Goal: Task Accomplishment & Management: Use online tool/utility

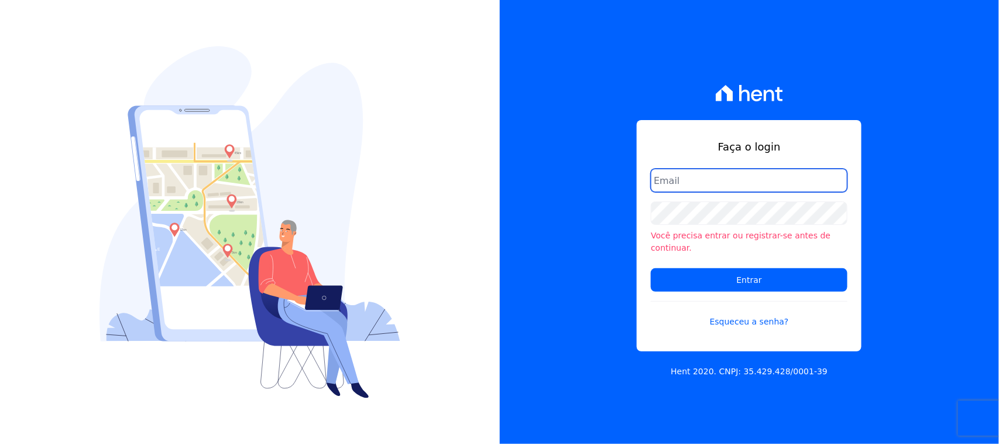
click at [767, 182] on input "email" at bounding box center [749, 180] width 197 height 23
type input "cobranca@construtorafarias.com.br"
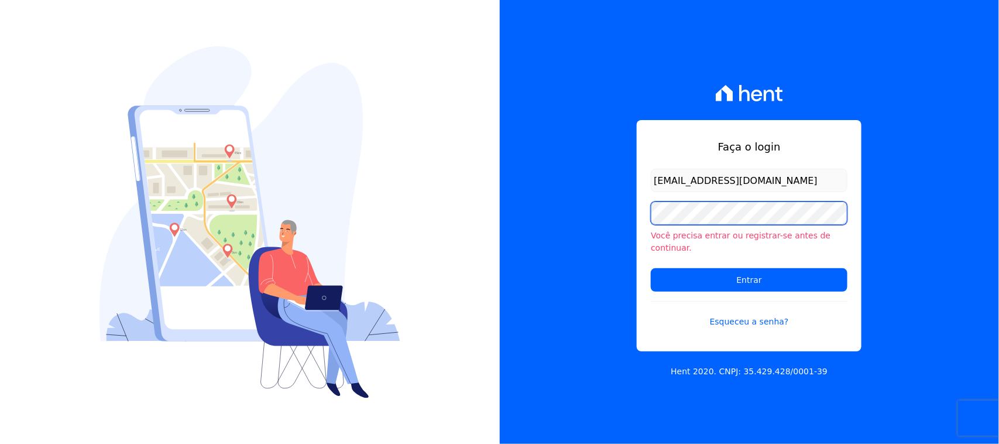
click at [651, 268] on input "Entrar" at bounding box center [749, 279] width 197 height 23
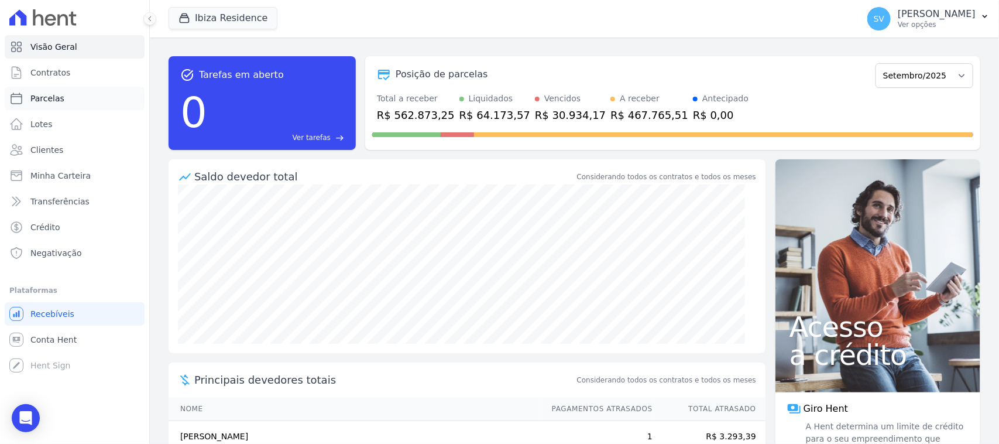
click at [76, 101] on link "Parcelas" at bounding box center [75, 98] width 140 height 23
select select
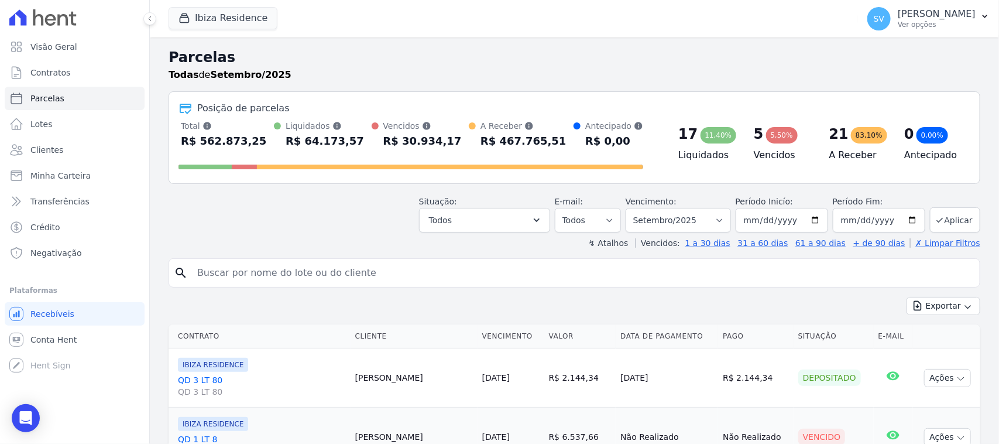
click at [291, 270] on input "search" at bounding box center [582, 272] width 785 height 23
paste input "SIMONE SCHREINER"
type input "SIMONE SCHREINER"
select select
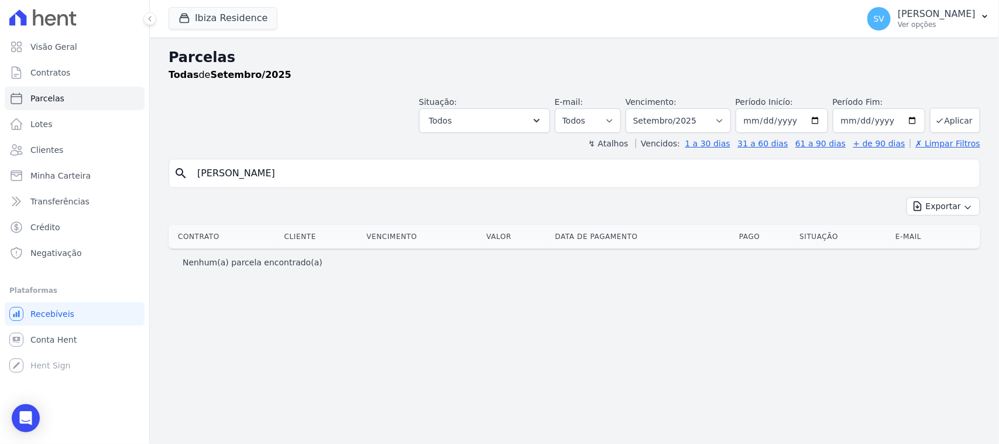
click at [395, 177] on input "[PERSON_NAME]" at bounding box center [582, 173] width 785 height 23
select select
click at [691, 119] on select "Filtrar por período ──────── Todos os meses Julho/2024 Agosto/2024 Setembro/202…" at bounding box center [678, 120] width 105 height 25
click at [780, 159] on div "search SIMONE SCHREINER" at bounding box center [575, 173] width 812 height 29
click at [783, 183] on input "[PERSON_NAME]" at bounding box center [582, 173] width 785 height 23
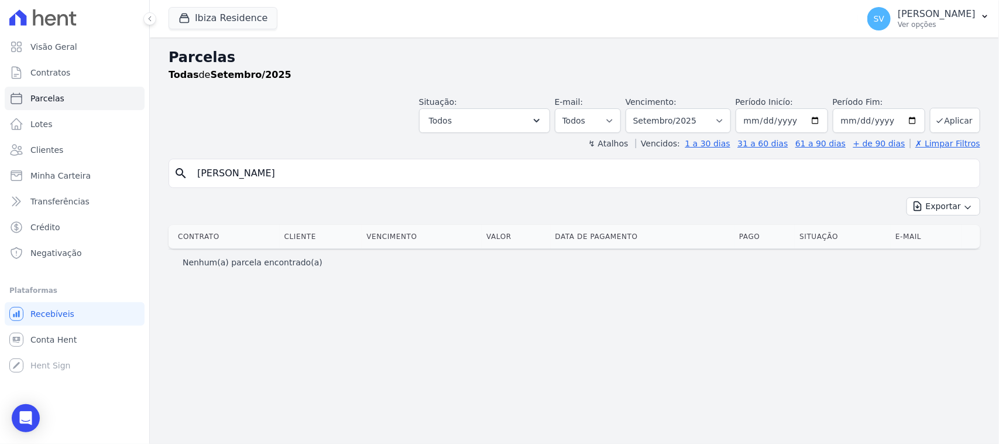
select select
click at [347, 176] on input "[PERSON_NAME]" at bounding box center [582, 173] width 785 height 23
type input "[PERSON_NAME]"
select select
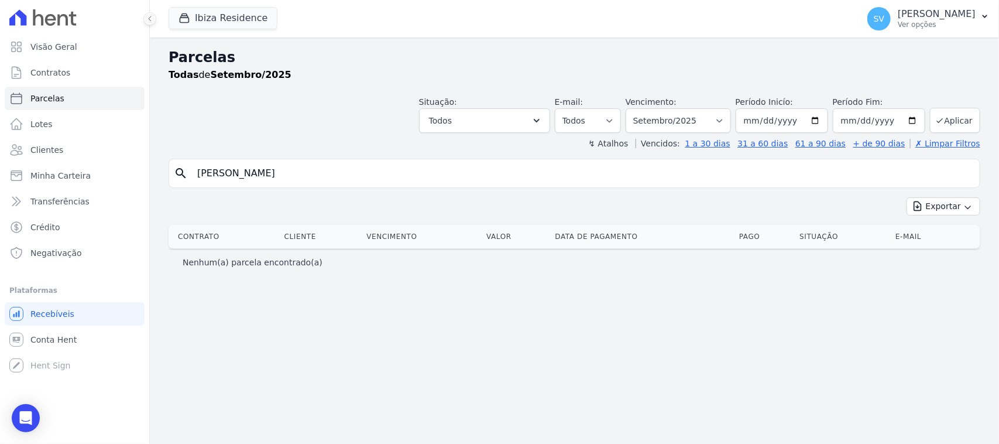
click at [331, 176] on input "[PERSON_NAME]" at bounding box center [582, 173] width 785 height 23
type input "Simone Schrei"
select select
click at [654, 319] on div "Parcelas Todas de Setembro/2025 Situação: Agendado Em Aberto Pago Processando C…" at bounding box center [574, 240] width 849 height 406
drag, startPoint x: 297, startPoint y: 179, endPoint x: 126, endPoint y: 180, distance: 170.9
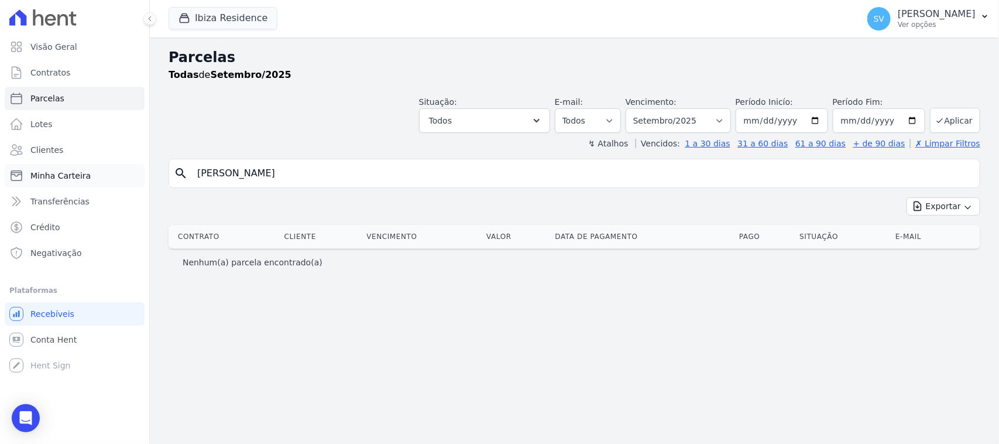
click at [126, 180] on div "Visão Geral Contratos Parcelas Lotes Clientes Minha Carteira Transferências Cré…" at bounding box center [499, 222] width 999 height 444
click at [898, 15] on p "[PERSON_NAME]" at bounding box center [937, 14] width 78 height 12
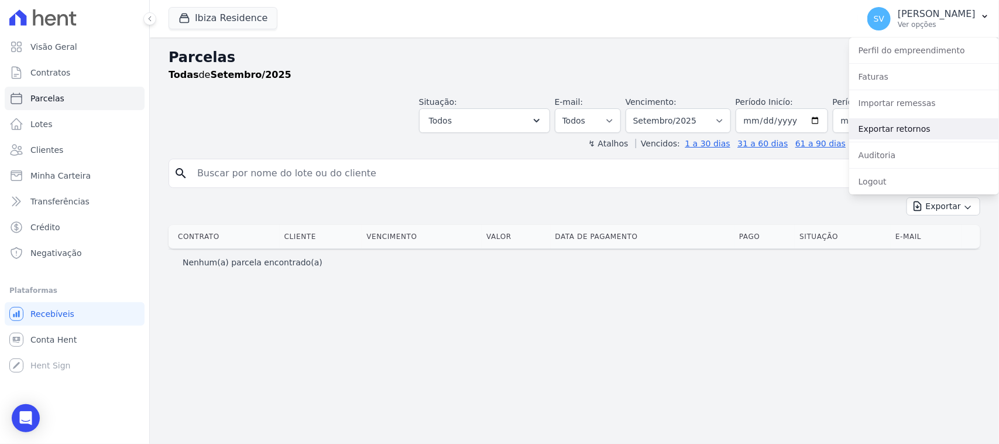
drag, startPoint x: 907, startPoint y: 126, endPoint x: 879, endPoint y: 151, distance: 38.2
click at [907, 126] on link "Exportar retornos" at bounding box center [924, 128] width 150 height 21
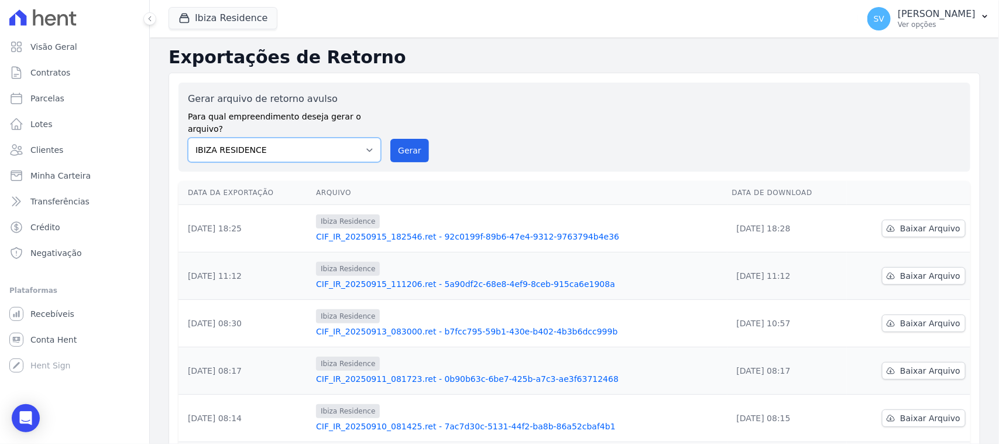
drag, startPoint x: 341, startPoint y: 135, endPoint x: 342, endPoint y: 144, distance: 9.0
click at [341, 138] on select "[GEOGRAPHIC_DATA] COMPLEXO RESIDENCIAL [GEOGRAPHIC_DATA] 300 - [GEOGRAPHIC_DATA…" at bounding box center [284, 150] width 193 height 25
drag, startPoint x: 922, startPoint y: 22, endPoint x: 922, endPoint y: 62, distance: 39.8
click at [923, 22] on p "Ver opções" at bounding box center [937, 24] width 78 height 9
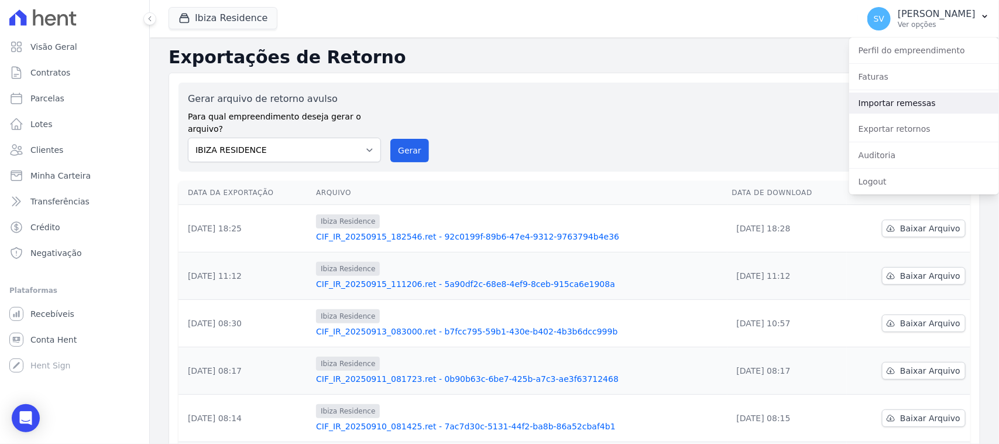
click at [911, 112] on link "Importar remessas" at bounding box center [924, 102] width 150 height 21
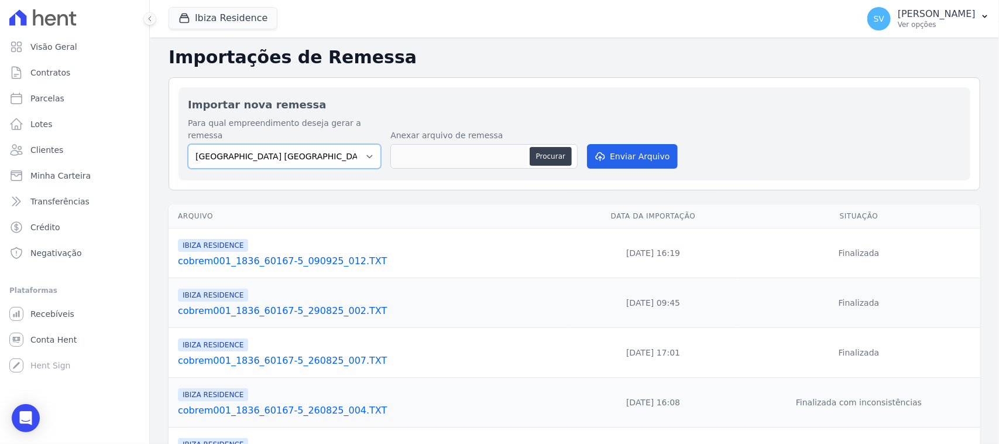
drag, startPoint x: 300, startPoint y: 148, endPoint x: 306, endPoint y: 156, distance: 9.6
click at [300, 149] on select "[GEOGRAPHIC_DATA] COMPLEXO RESIDENCIAL [GEOGRAPHIC_DATA] 300 - [GEOGRAPHIC_DATA…" at bounding box center [284, 156] width 193 height 25
click at [551, 147] on button "Procurar" at bounding box center [551, 156] width 42 height 19
type input "cobrem001_1836_60167-5_160925_003.TXT"
click at [645, 144] on button "Enviar Arquivo" at bounding box center [632, 156] width 90 height 25
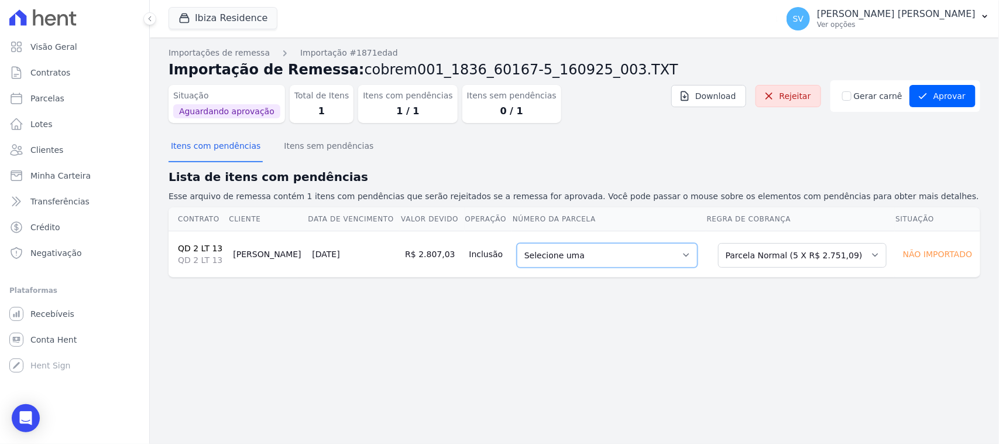
click at [633, 249] on select "Selecione uma 2 - 15/06/2025 - R$ 2.678,06 - Agendado" at bounding box center [607, 255] width 181 height 25
click at [775, 92] on icon at bounding box center [769, 96] width 12 height 12
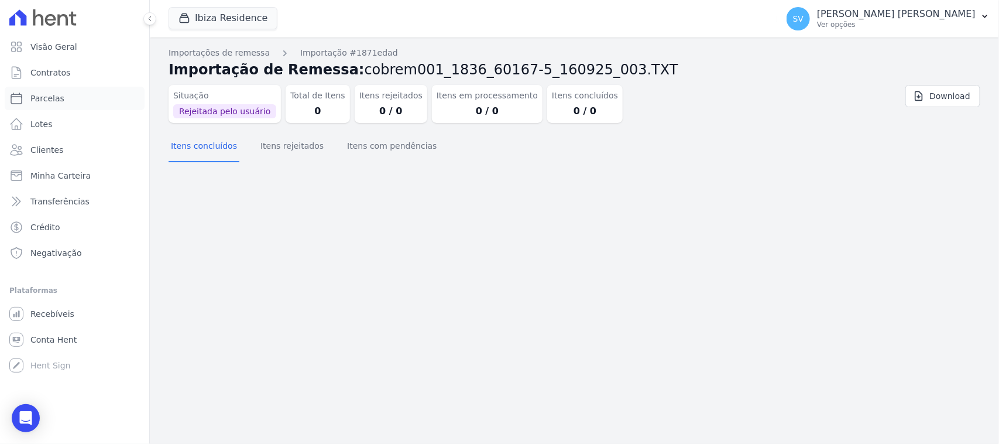
drag, startPoint x: 82, startPoint y: 102, endPoint x: 129, endPoint y: 85, distance: 50.0
click at [82, 104] on link "Parcelas" at bounding box center [75, 98] width 140 height 23
select select
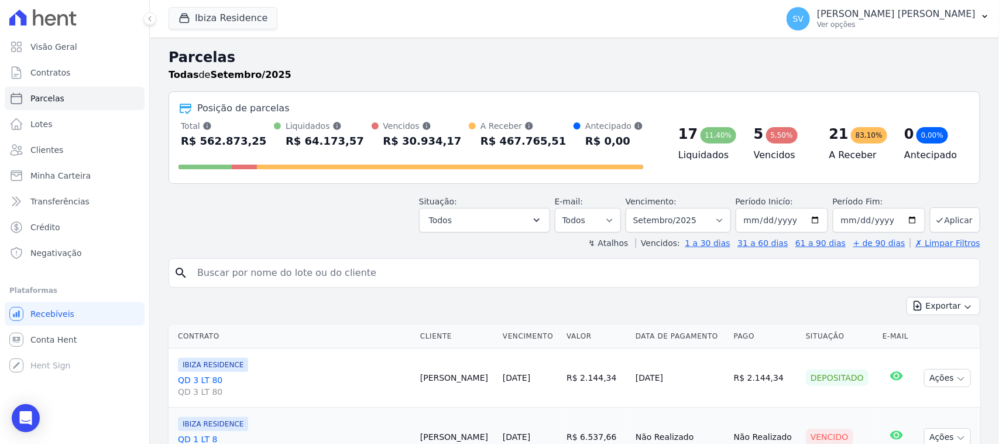
click at [387, 267] on input "search" at bounding box center [582, 272] width 785 height 23
type input "SIMONE SCHREINER"
select select
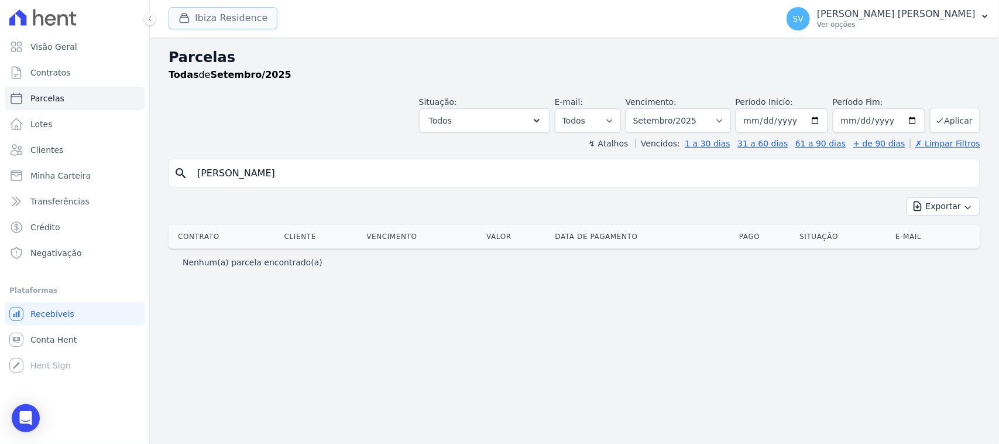
click at [208, 23] on button "Ibiza Residence" at bounding box center [223, 18] width 109 height 22
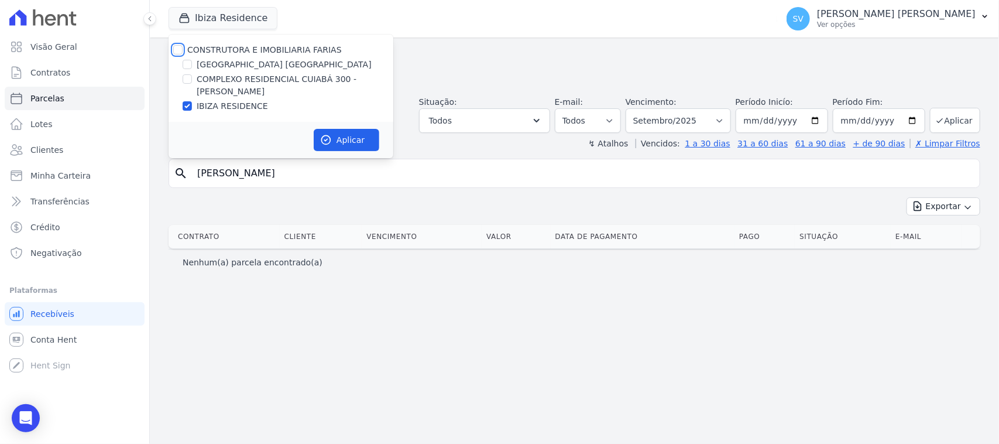
click at [177, 51] on input "CONSTRUTORA E IMOBILIARIA FARIAS" at bounding box center [177, 49] width 9 height 9
checkbox input "true"
click at [372, 139] on button "Aplicar" at bounding box center [347, 140] width 66 height 22
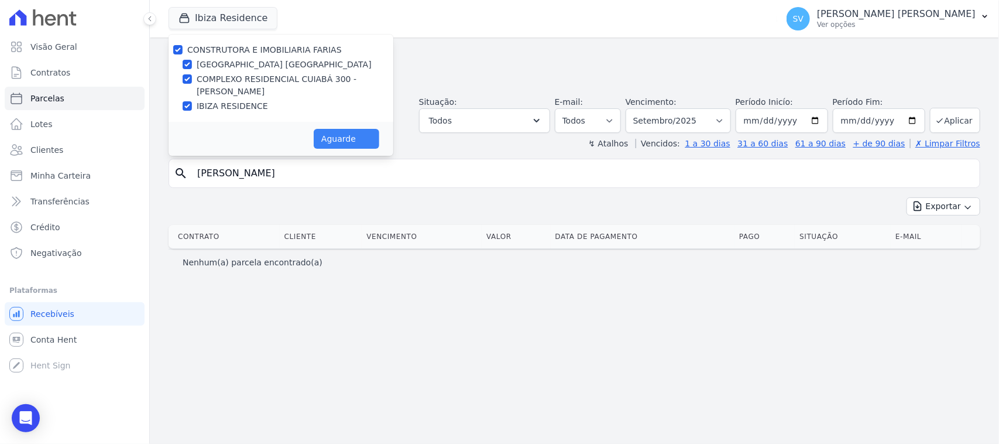
select select
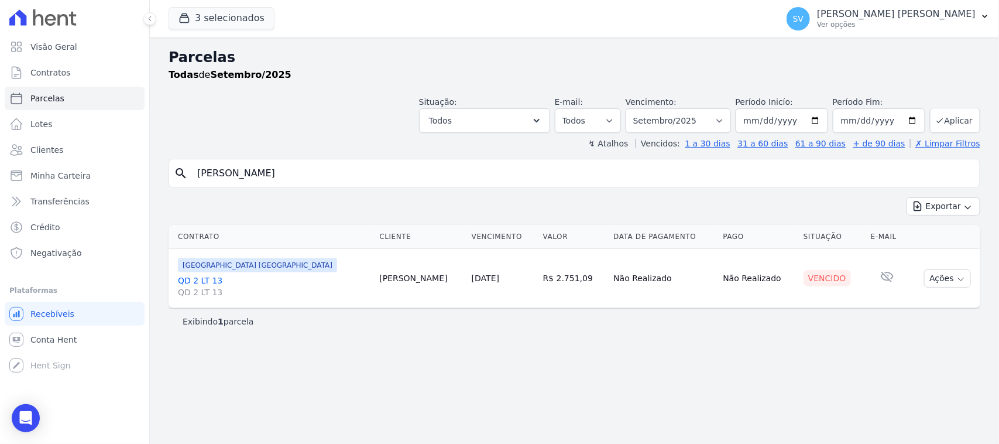
drag, startPoint x: 939, startPoint y: 282, endPoint x: 938, endPoint y: 289, distance: 7.2
click at [938, 282] on button "Ações" at bounding box center [947, 278] width 47 height 18
click at [932, 314] on link "Ver boleto" at bounding box center [943, 305] width 112 height 22
click at [681, 129] on select "Filtrar por período ──────── Todos os meses Outubro/2022 Novembro/2022 Dezembro…" at bounding box center [678, 120] width 105 height 25
select select "08/2025"
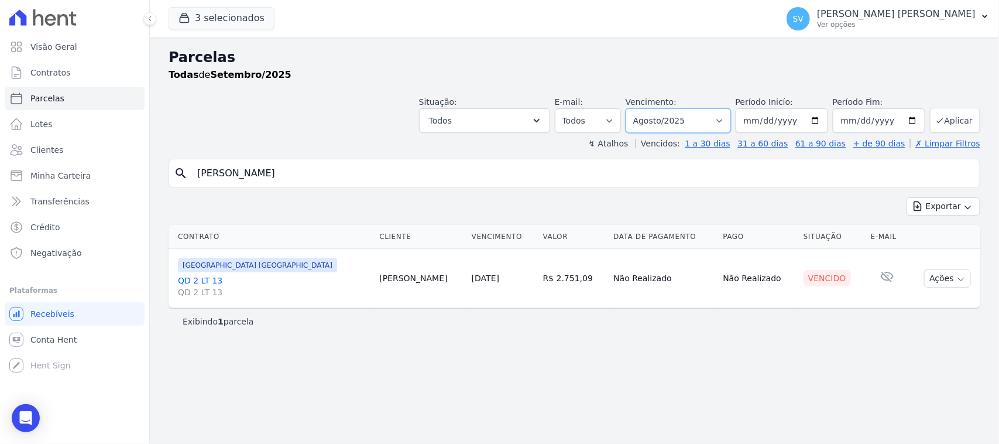
click at [641, 108] on select "Filtrar por período ──────── Todos os meses Outubro/2022 Novembro/2022 Dezembro…" at bounding box center [678, 120] width 105 height 25
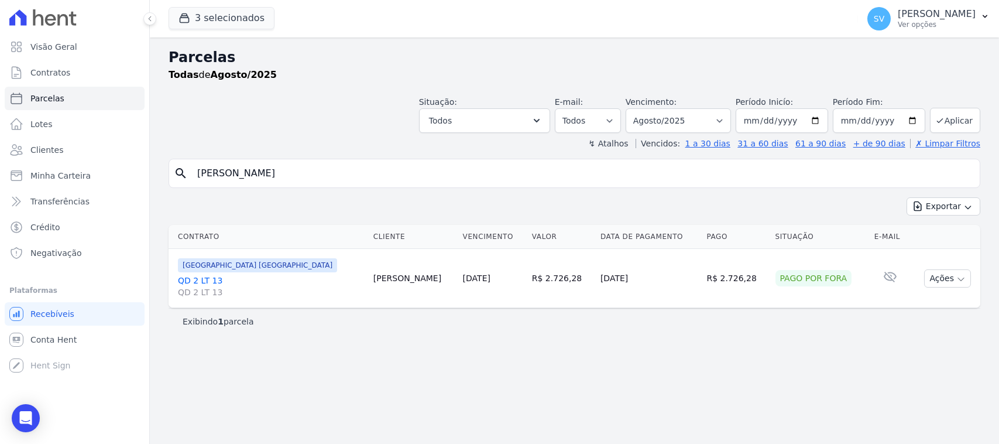
select select
drag, startPoint x: 671, startPoint y: 277, endPoint x: 733, endPoint y: 280, distance: 62.7
click at [733, 279] on tr "BAHAMAS EAST VILLAGE QD 2 LT 13 QD 2 LT 13 Simone Schreiner 15/08/2025 R$ 2.726…" at bounding box center [575, 278] width 812 height 59
click at [569, 355] on div "Parcelas Todas de Agosto/2025 Situação: Agendado Em Aberto Pago Processando Can…" at bounding box center [574, 240] width 849 height 406
drag, startPoint x: 695, startPoint y: 112, endPoint x: 692, endPoint y: 125, distance: 13.2
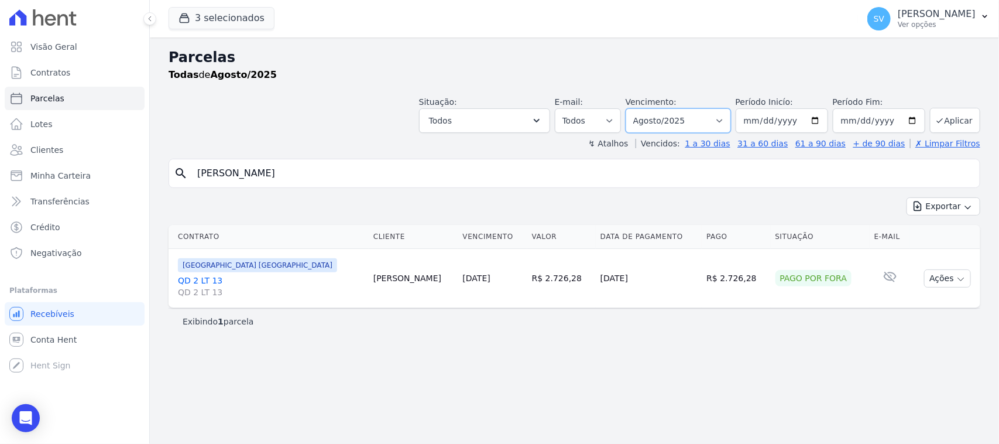
click at [695, 112] on select "[GEOGRAPHIC_DATA] por período ──────── Todos os meses Outubro/2022 Novembro/202…" at bounding box center [678, 120] width 105 height 25
select select "09/2025"
click at [641, 108] on select "[GEOGRAPHIC_DATA] por período ──────── Todos os meses Outubro/2022 Novembro/202…" at bounding box center [678, 120] width 105 height 25
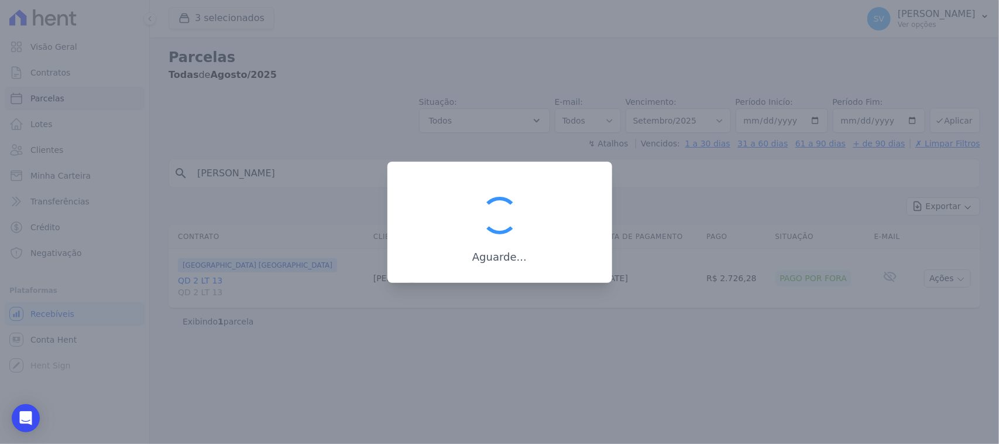
click at [735, 364] on div at bounding box center [499, 222] width 999 height 444
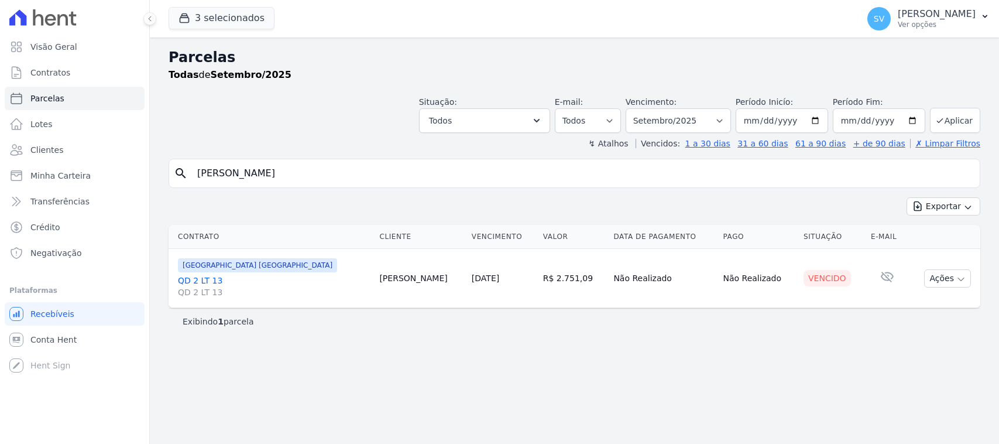
select select
drag, startPoint x: 215, startPoint y: 276, endPoint x: 204, endPoint y: 287, distance: 16.1
click at [212, 279] on link "QD 2 LT 13 QD 2 LT 13" at bounding box center [274, 286] width 192 height 23
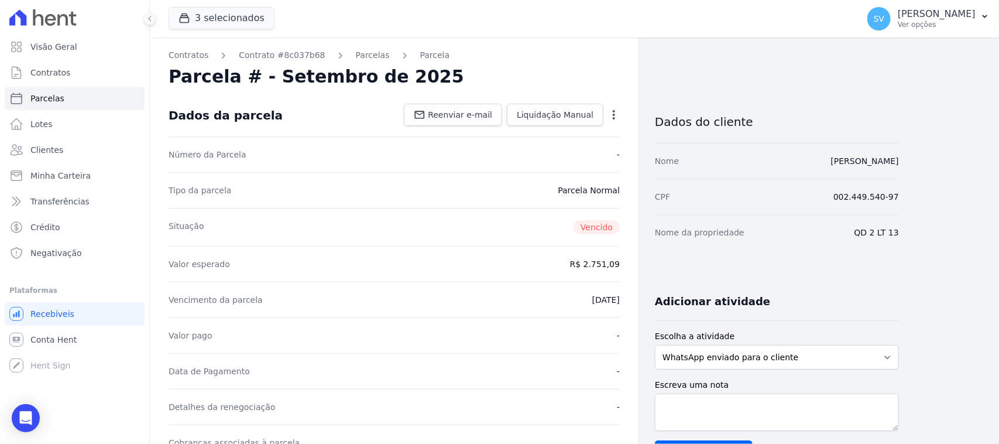
click at [612, 114] on icon "button" at bounding box center [614, 115] width 12 height 12
click at [586, 150] on link "Cancelar Cobrança" at bounding box center [563, 151] width 103 height 21
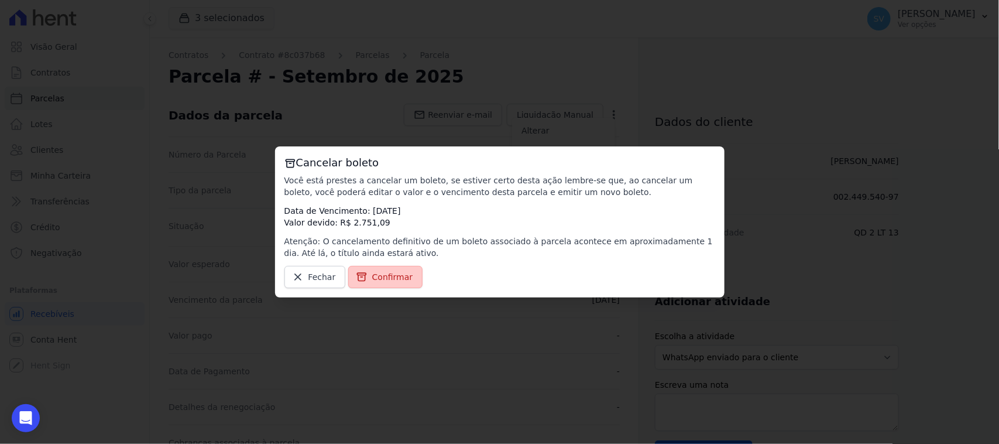
click at [397, 279] on span "Confirmar" at bounding box center [392, 277] width 41 height 12
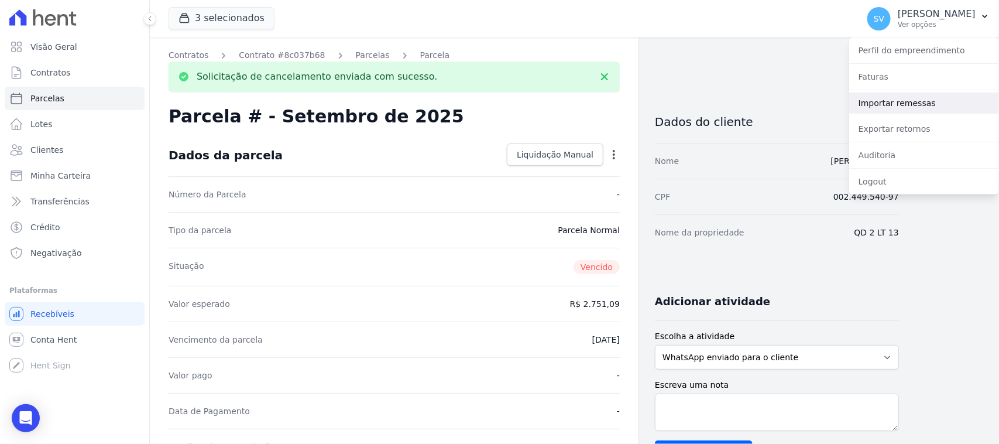
click at [928, 109] on link "Importar remessas" at bounding box center [924, 102] width 150 height 21
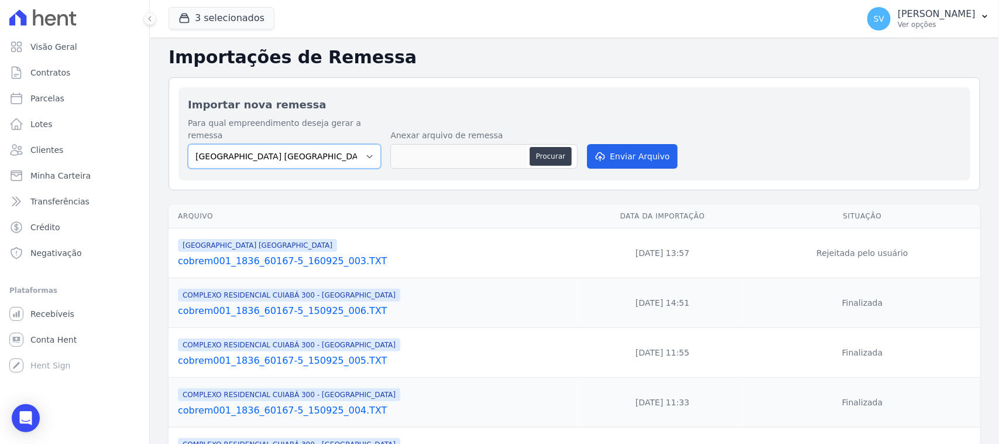
click at [284, 144] on select "[GEOGRAPHIC_DATA] COMPLEXO RESIDENCIAL [GEOGRAPHIC_DATA] 300 - [GEOGRAPHIC_DATA…" at bounding box center [284, 156] width 193 height 25
click at [559, 150] on button "Procurar" at bounding box center [551, 156] width 42 height 19
type input "cobrem001_1836_60167-5_160925_004.TXT"
click at [624, 144] on button "Enviar Arquivo" at bounding box center [632, 156] width 90 height 25
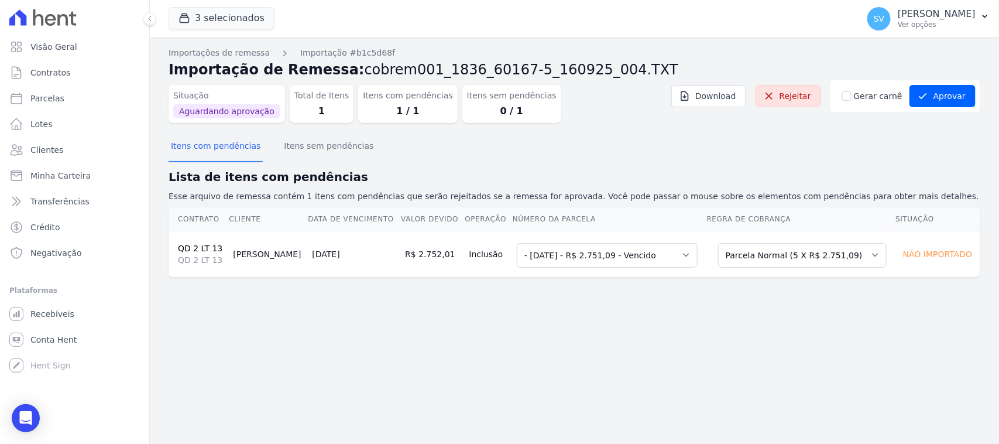
click at [687, 311] on div "Importações de remessa Importação #b1c5d68f Importação de Remessa: cobrem001_18…" at bounding box center [574, 240] width 849 height 406
click at [654, 252] on select "Selecione uma 2 - [DATE] - R$ 2.678,06 - Agendado - [DATE] - R$ 2.751,09 - Venc…" at bounding box center [607, 255] width 181 height 25
click at [517, 243] on select "Selecione uma 2 - [DATE] - R$ 2.678,06 - Agendado - [DATE] - R$ 2.751,09 - Venc…" at bounding box center [607, 255] width 181 height 25
drag, startPoint x: 612, startPoint y: 152, endPoint x: 537, endPoint y: 162, distance: 75.5
click at [612, 151] on div "Itens com pendências Itens sem pendências" at bounding box center [575, 146] width 812 height 29
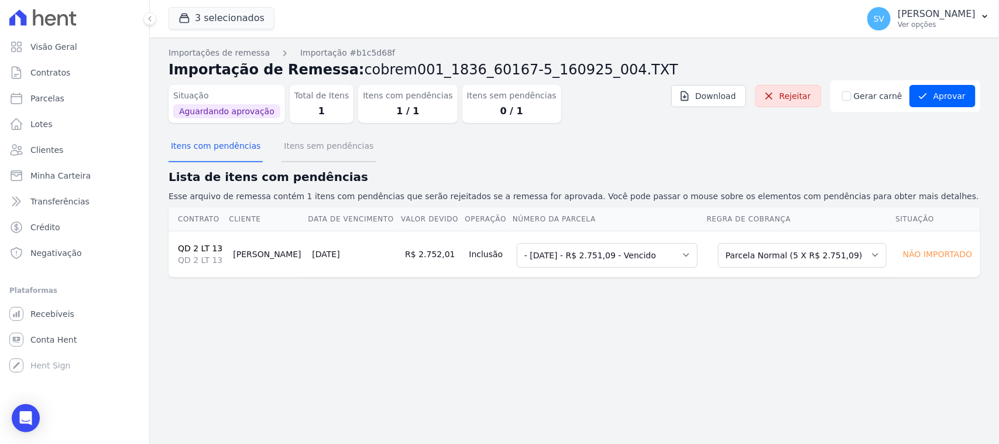
click at [296, 157] on button "Itens sem pendências" at bounding box center [329, 147] width 94 height 30
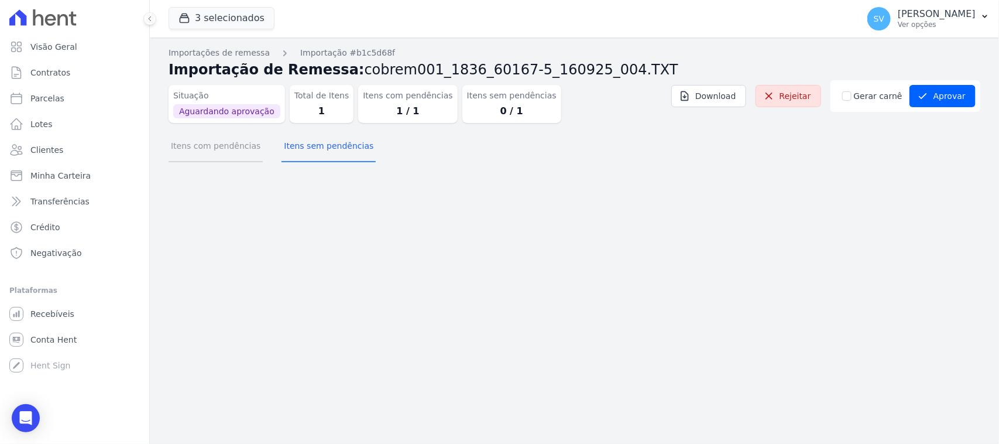
click at [229, 158] on button "Itens com pendências" at bounding box center [216, 147] width 94 height 30
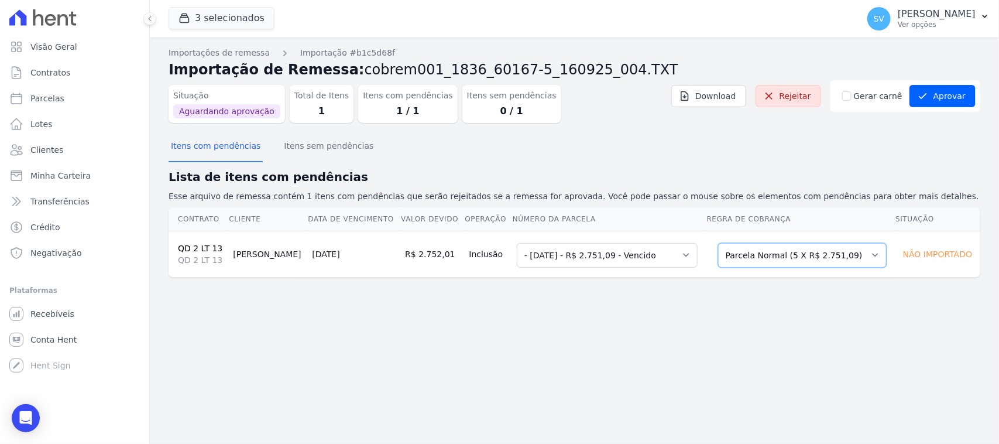
click at [812, 244] on select "Selecione uma Nova Parcela Avulsa Parcela Avulsa Existente Parcela Normal (5 X …" at bounding box center [802, 255] width 169 height 25
click at [725, 243] on select "Selecione uma Nova Parcela Avulsa Parcela Avulsa Existente Parcela Normal (5 X …" at bounding box center [802, 255] width 169 height 25
click at [710, 139] on div "Itens com pendências Itens sem pendências" at bounding box center [575, 146] width 812 height 29
click at [322, 139] on button "Itens sem pendências" at bounding box center [329, 147] width 94 height 30
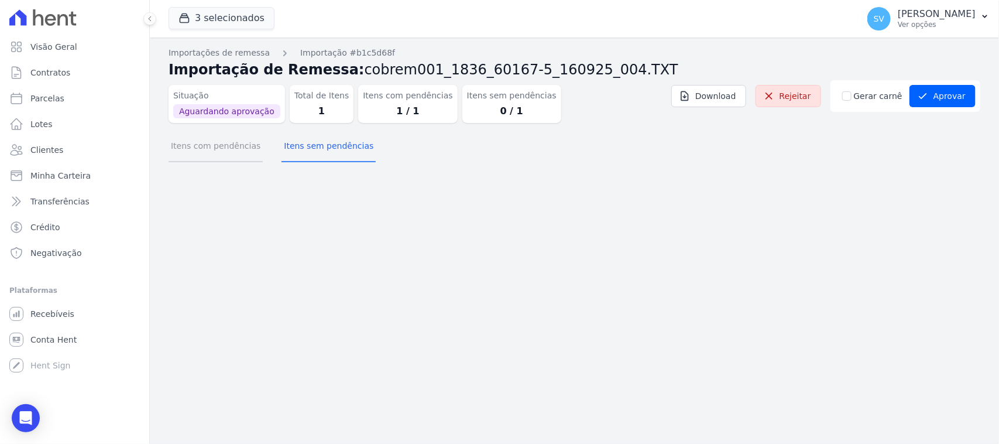
click at [238, 151] on button "Itens com pendências" at bounding box center [216, 147] width 94 height 30
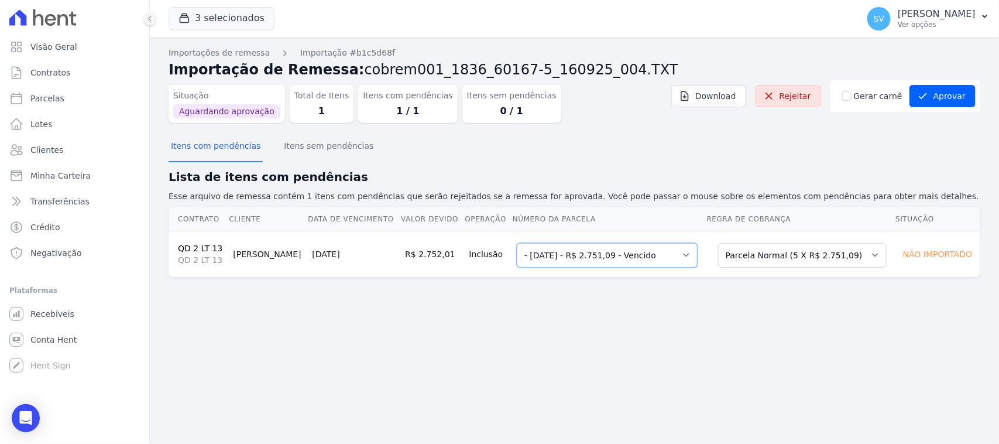
click at [597, 252] on select "Selecione uma 2 - 15/06/2025 - R$ 2.678,06 - Agendado - 15/09/2025 - R$ 2.751,0…" at bounding box center [607, 255] width 181 height 25
click at [517, 243] on select "Selecione uma 2 - 15/06/2025 - R$ 2.678,06 - Agendado - 15/09/2025 - R$ 2.751,0…" at bounding box center [607, 255] width 181 height 25
click at [583, 255] on select "Selecione uma 2 - 15/06/2025 - R$ 2.678,06 - Agendado - 15/09/2025 - R$ 2.751,0…" at bounding box center [607, 255] width 181 height 25
click at [565, 256] on select "Selecione uma 2 - 15/06/2025 - R$ 2.678,06 - Agendado - 15/09/2025 - R$ 2.751,0…" at bounding box center [607, 255] width 181 height 25
click at [305, 146] on button "Itens sem pendências" at bounding box center [329, 147] width 94 height 30
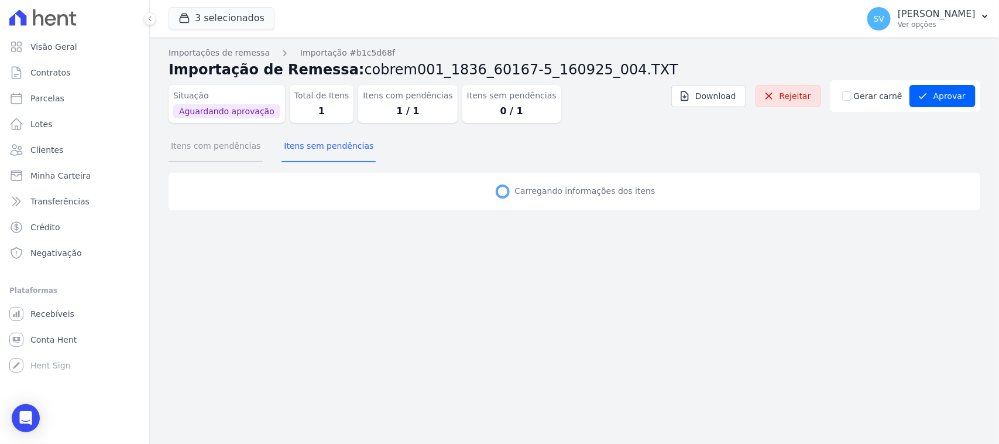
click at [221, 156] on button "Itens com pendências" at bounding box center [216, 147] width 94 height 30
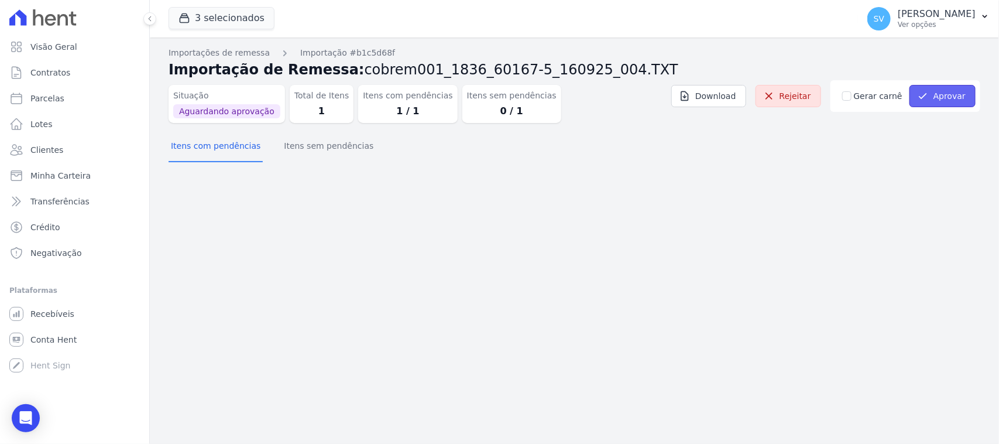
click at [928, 101] on icon "submit" at bounding box center [923, 96] width 12 height 12
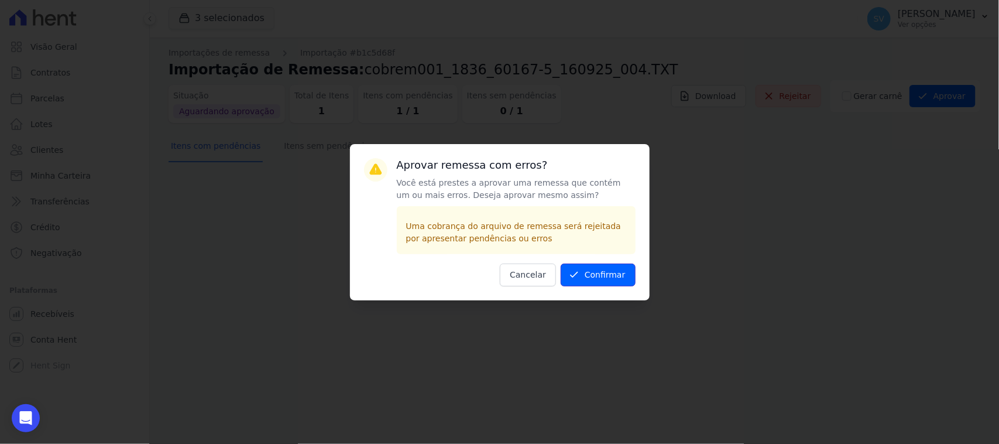
drag, startPoint x: 611, startPoint y: 276, endPoint x: 581, endPoint y: 337, distance: 67.0
click at [612, 279] on button "Confirmar" at bounding box center [598, 274] width 75 height 23
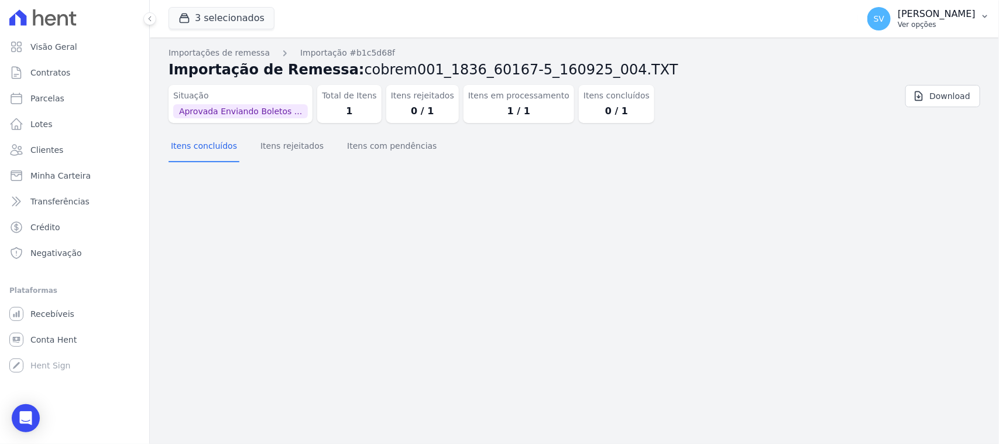
click at [898, 13] on p "[PERSON_NAME]" at bounding box center [937, 14] width 78 height 12
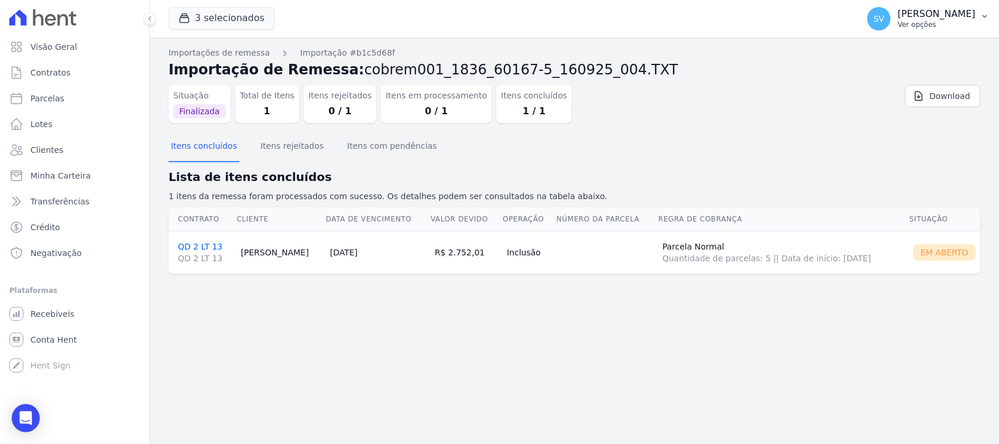
click at [898, 18] on p "[PERSON_NAME]" at bounding box center [937, 14] width 78 height 12
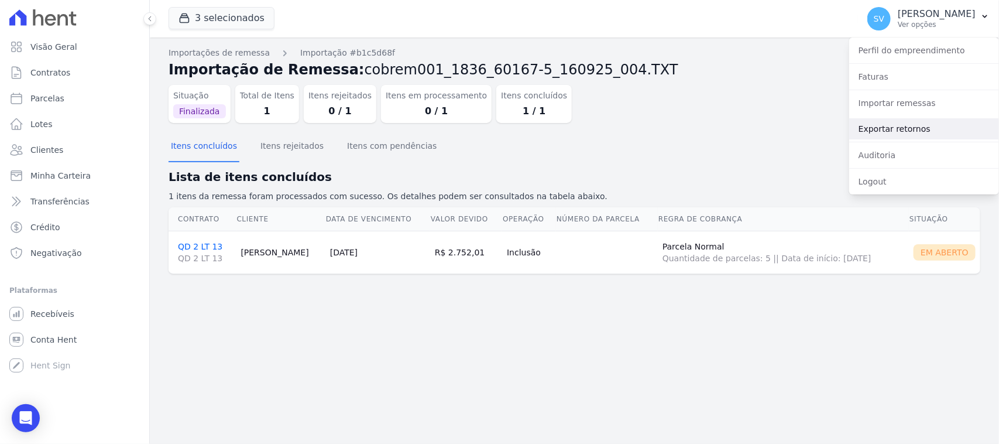
click at [911, 125] on link "Exportar retornos" at bounding box center [924, 128] width 150 height 21
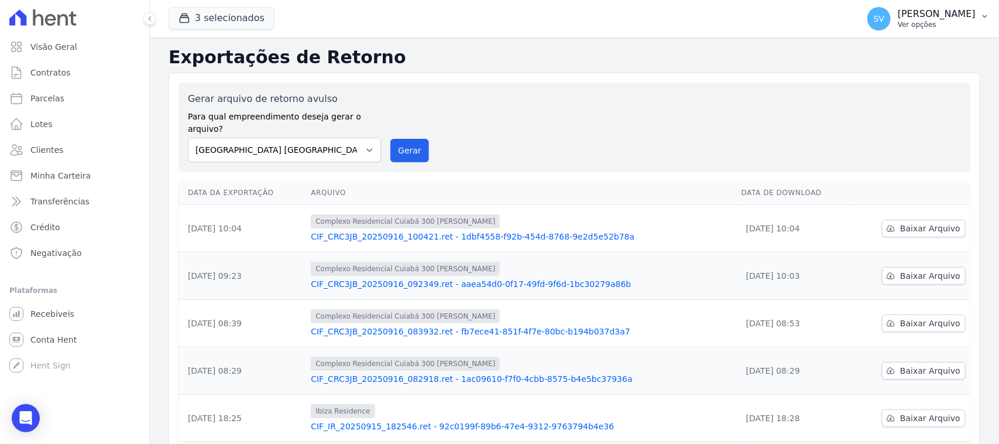
click at [898, 20] on p "Ver opções" at bounding box center [937, 24] width 78 height 9
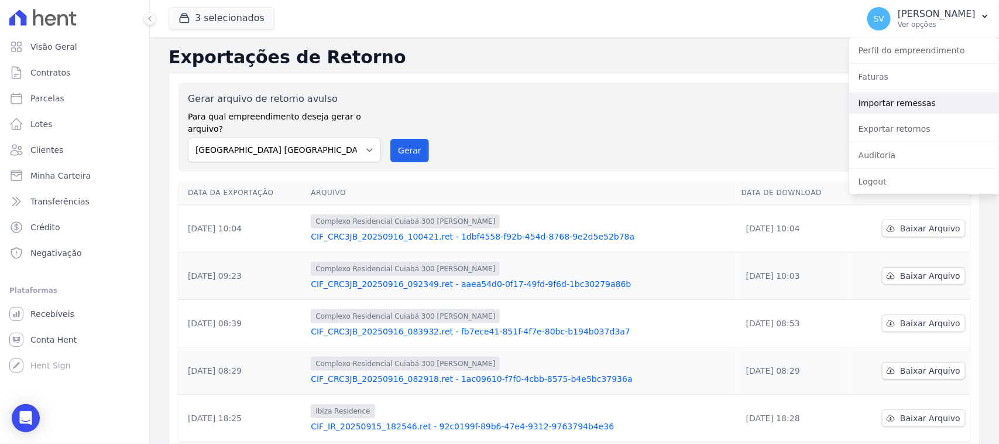
click at [882, 100] on link "Importar remessas" at bounding box center [924, 102] width 150 height 21
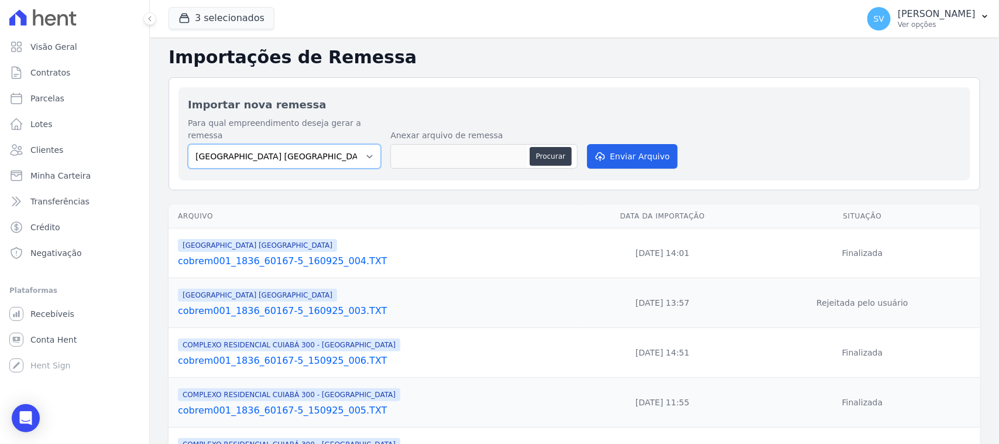
click at [284, 152] on select "BAHAMAS EAST VILLAGE COMPLEXO RESIDENCIAL CUIABÁ 300 - JOÃO DE BARRO IBIZA RESI…" at bounding box center [284, 156] width 193 height 25
select select "a999329b-d322-46c5-b2df-9163b092fb9b"
click at [188, 144] on select "BAHAMAS EAST VILLAGE COMPLEXO RESIDENCIAL CUIABÁ 300 - JOÃO DE BARRO IBIZA RESI…" at bounding box center [284, 156] width 193 height 25
drag, startPoint x: 554, startPoint y: 130, endPoint x: 552, endPoint y: 145, distance: 14.8
click at [554, 135] on div "Anexar arquivo de remessa Procurar" at bounding box center [483, 150] width 187 height 42
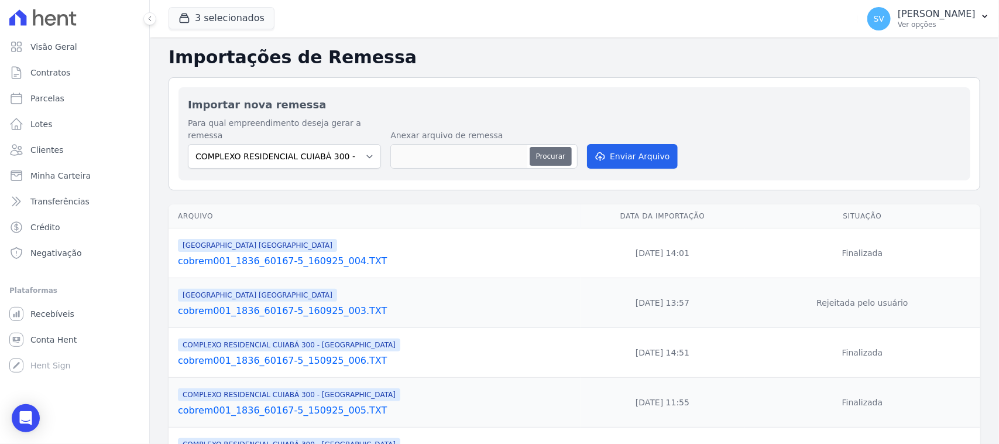
click at [551, 147] on button "Procurar" at bounding box center [551, 156] width 42 height 19
type input "cobrem001_1836_60167-5_160925_005.TXT"
click at [636, 144] on button "Enviar Arquivo" at bounding box center [632, 156] width 90 height 25
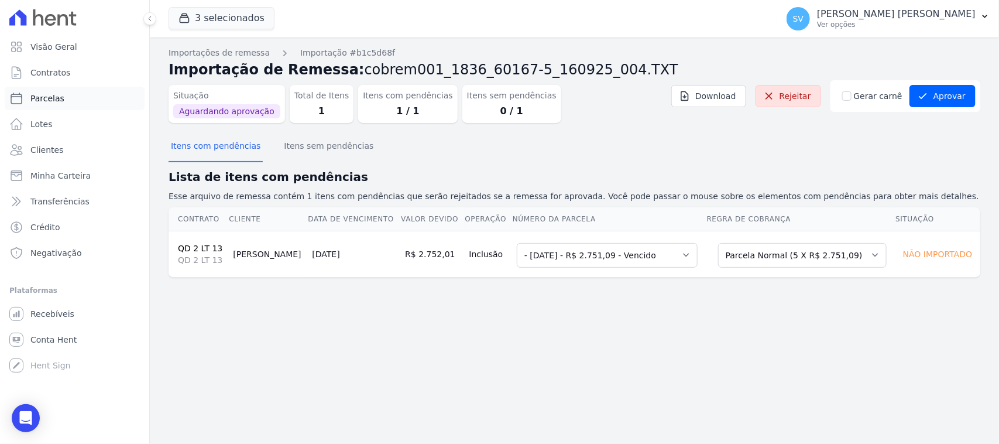
click at [102, 91] on link "Parcelas" at bounding box center [75, 98] width 140 height 23
select select
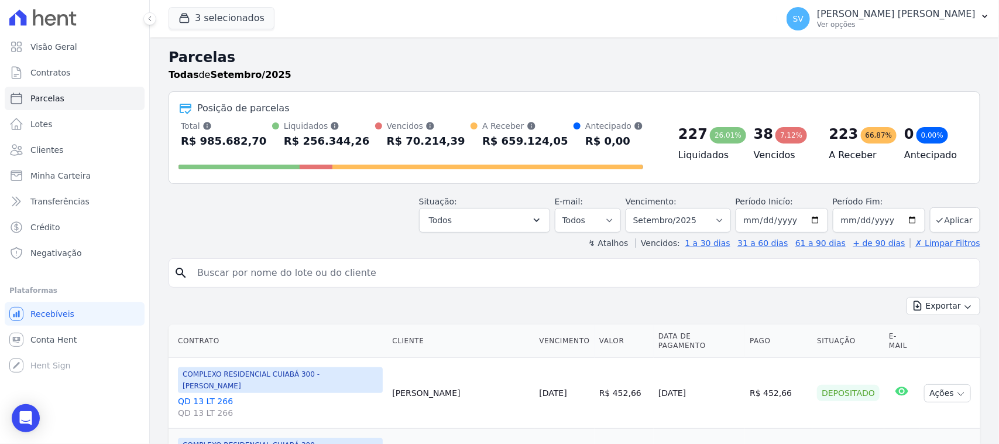
click at [347, 267] on input "search" at bounding box center [582, 272] width 785 height 23
type input "[PERSON_NAME]"
click at [651, 278] on input "[PERSON_NAME]" at bounding box center [582, 272] width 785 height 23
select select
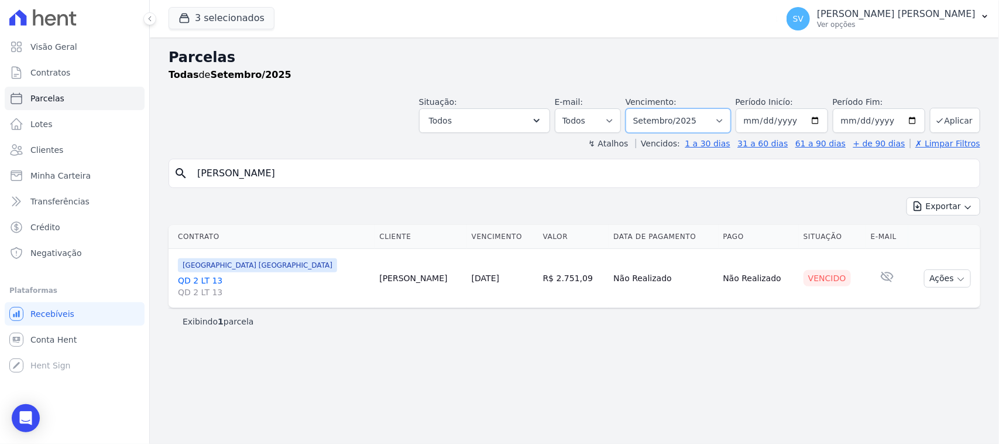
click at [711, 113] on select "[GEOGRAPHIC_DATA] por período ──────── Todos os meses Outubro/2022 Novembro/202…" at bounding box center [678, 120] width 105 height 25
select select "08/2025"
click at [641, 108] on select "[GEOGRAPHIC_DATA] por período ──────── Todos os meses Outubro/2022 Novembro/202…" at bounding box center [678, 120] width 105 height 25
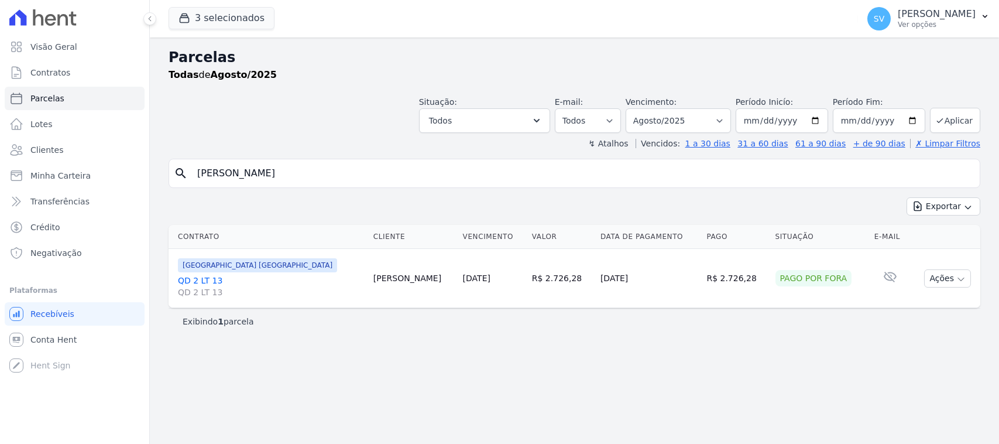
select select
click at [679, 112] on select "[GEOGRAPHIC_DATA] por período ──────── Todos os meses Outubro/2022 Novembro/202…" at bounding box center [678, 120] width 105 height 25
click at [641, 108] on select "[GEOGRAPHIC_DATA] por período ──────── Todos os meses Outubro/2022 Novembro/202…" at bounding box center [678, 120] width 105 height 25
click at [702, 125] on select "Filtrar por período ──────── Todos os meses Outubro/2022 Novembro/2022 Dezembro…" at bounding box center [678, 120] width 105 height 25
select select "09/2025"
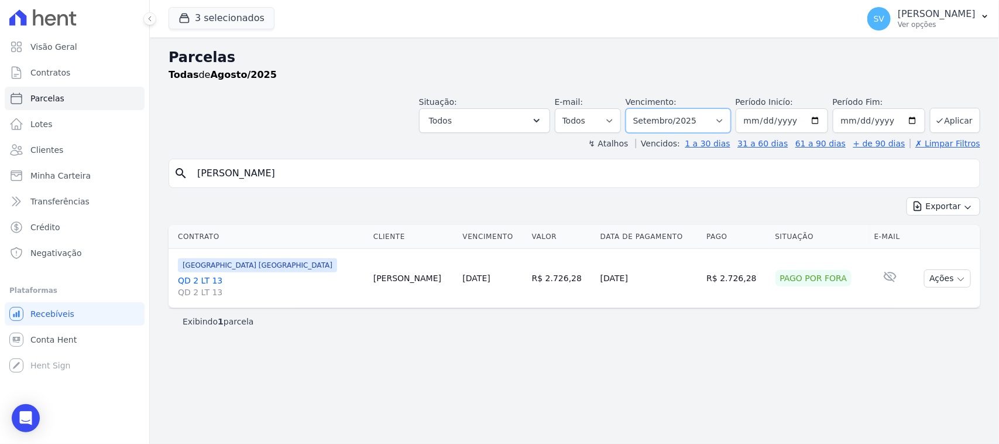
click at [641, 108] on select "Filtrar por período ──────── Todos os meses Outubro/2022 Novembro/2022 Dezembro…" at bounding box center [678, 120] width 105 height 25
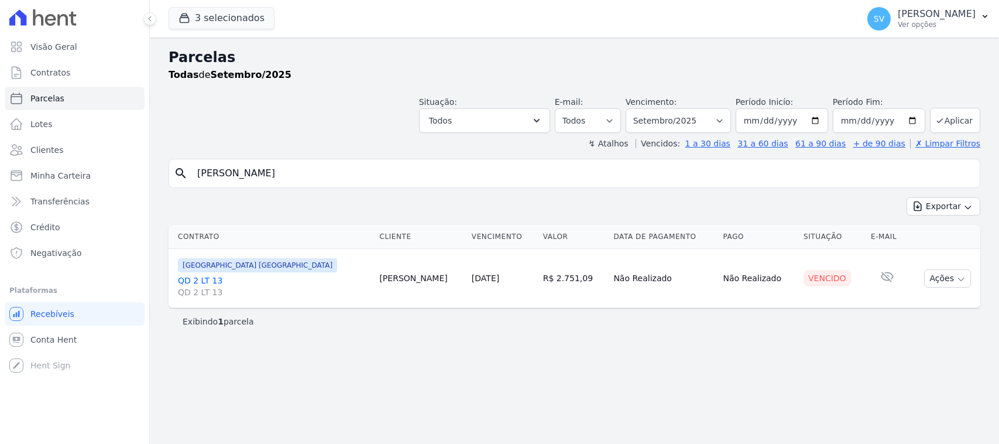
select select
click at [205, 279] on link "QD 2 LT 13 QD 2 LT 13" at bounding box center [274, 286] width 192 height 23
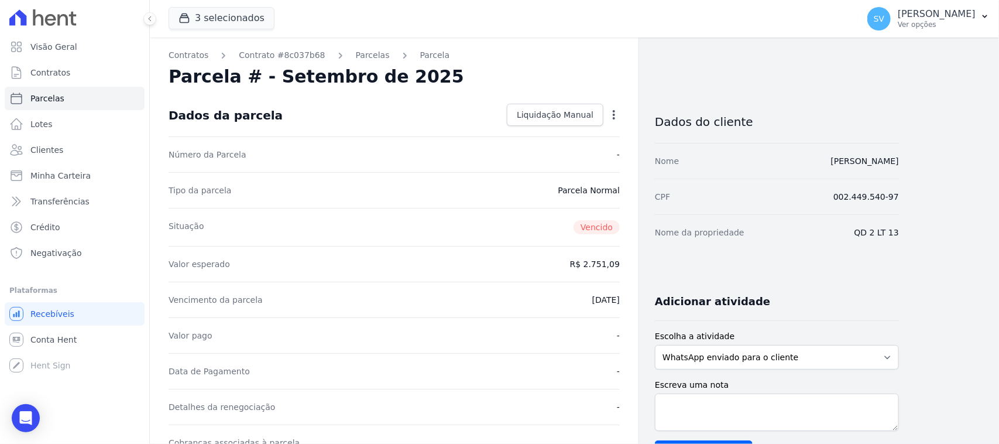
click at [609, 112] on icon "button" at bounding box center [614, 115] width 12 height 12
click at [551, 205] on div "Tipo da parcela Parcela Normal" at bounding box center [394, 190] width 451 height 36
click at [126, 98] on link "Parcelas" at bounding box center [75, 98] width 140 height 23
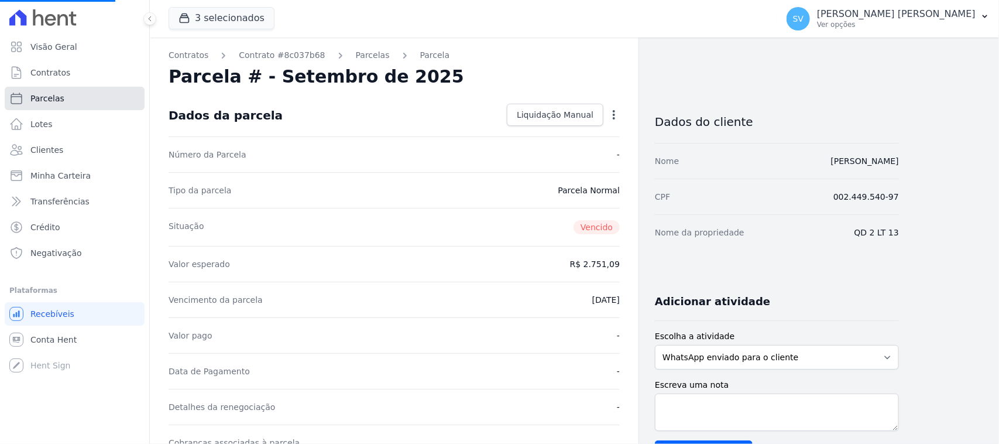
click at [107, 91] on link "Parcelas" at bounding box center [75, 98] width 140 height 23
select select
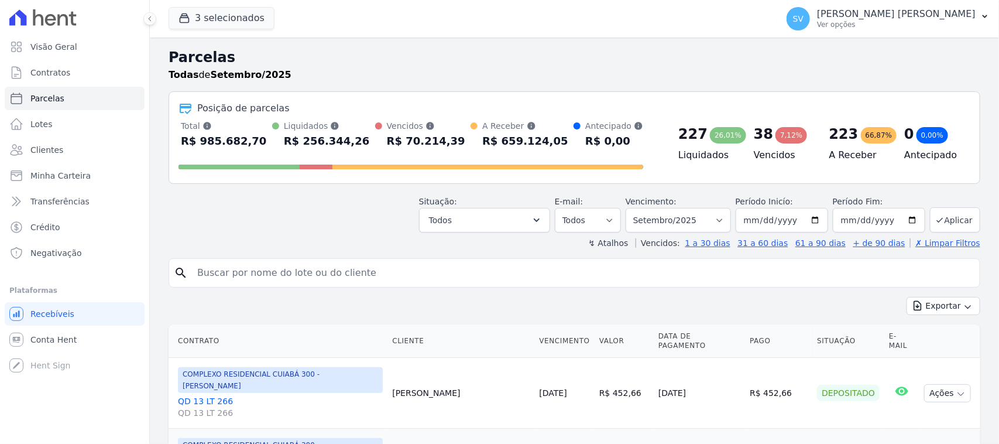
click at [425, 280] on input "search" at bounding box center [582, 272] width 785 height 23
type input "[PERSON_NAME]"
select select
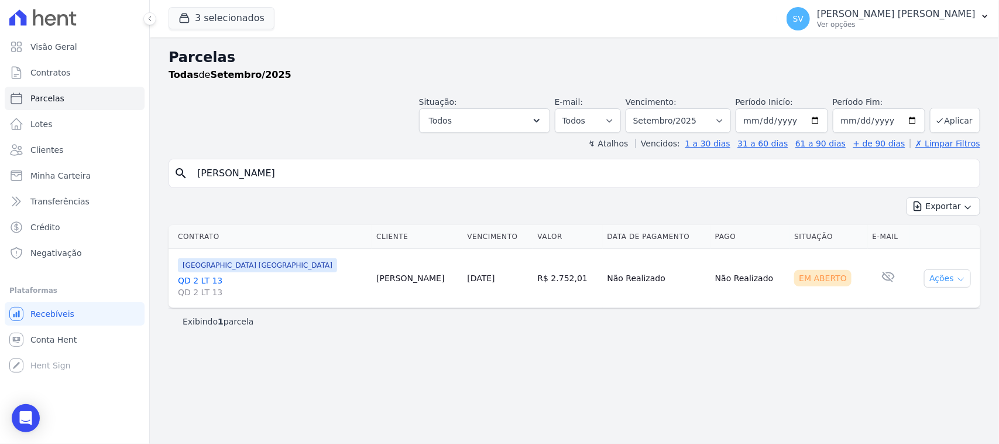
click at [952, 272] on button "Ações" at bounding box center [947, 278] width 47 height 18
click at [920, 311] on link "Ver boleto" at bounding box center [943, 305] width 112 height 22
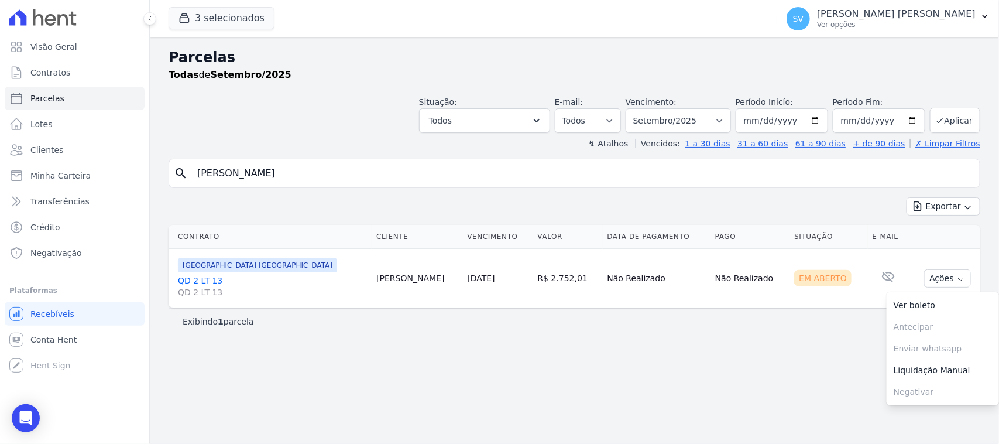
drag, startPoint x: 787, startPoint y: 356, endPoint x: 712, endPoint y: 325, distance: 80.9
click at [787, 356] on div "Parcelas Todas de Setembro/2025 Situação: Agendado Em Aberto Pago Processando C…" at bounding box center [574, 240] width 849 height 406
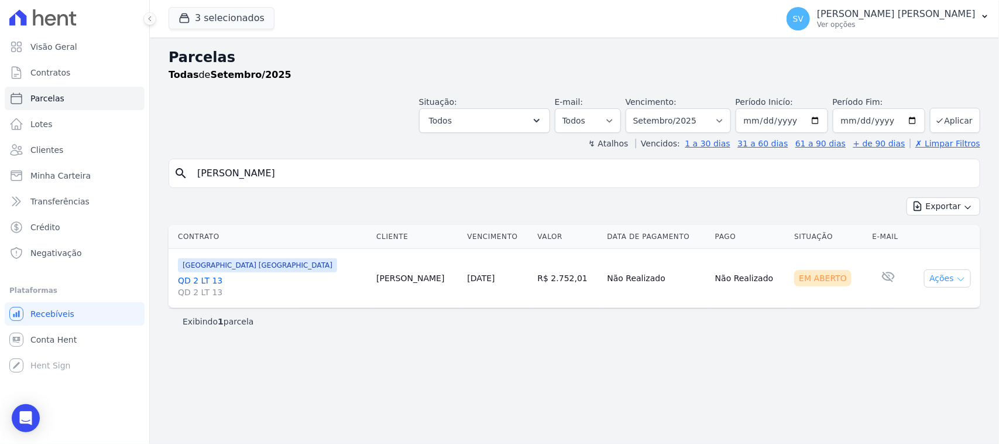
click at [960, 283] on icon "button" at bounding box center [960, 279] width 9 height 9
click at [938, 311] on link "Ver boleto" at bounding box center [943, 305] width 112 height 22
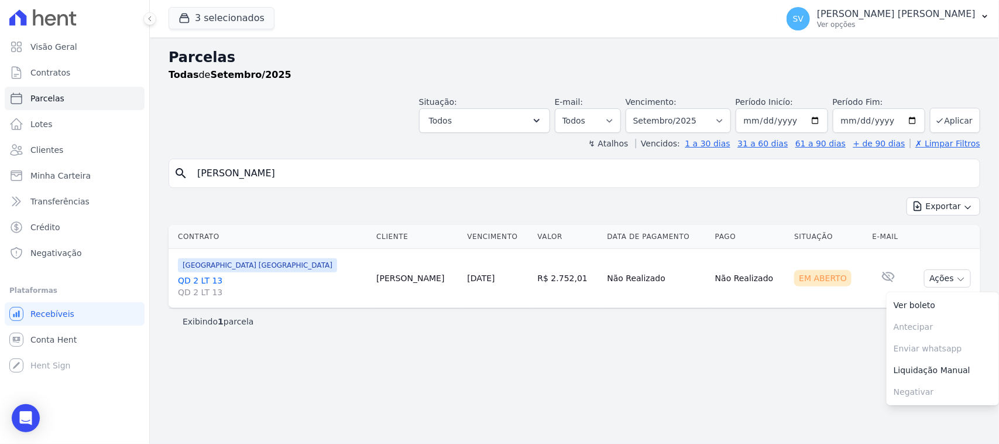
drag, startPoint x: 536, startPoint y: 278, endPoint x: 507, endPoint y: 274, distance: 29.6
click at [533, 274] on td "R$ 2.752,01" at bounding box center [568, 278] width 70 height 59
copy td "2.752,01"
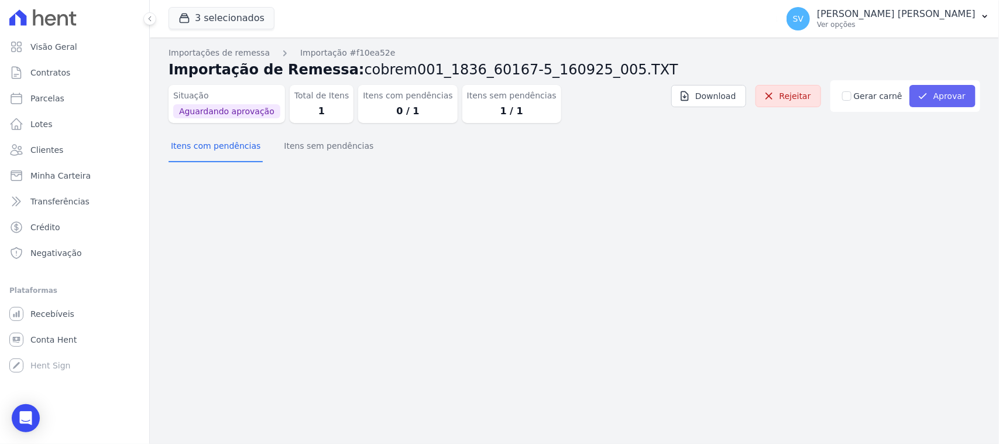
click at [946, 83] on div "Gerar carnê Aprovar" at bounding box center [906, 96] width 150 height 32
click at [938, 98] on button "Aprovar" at bounding box center [943, 96] width 66 height 22
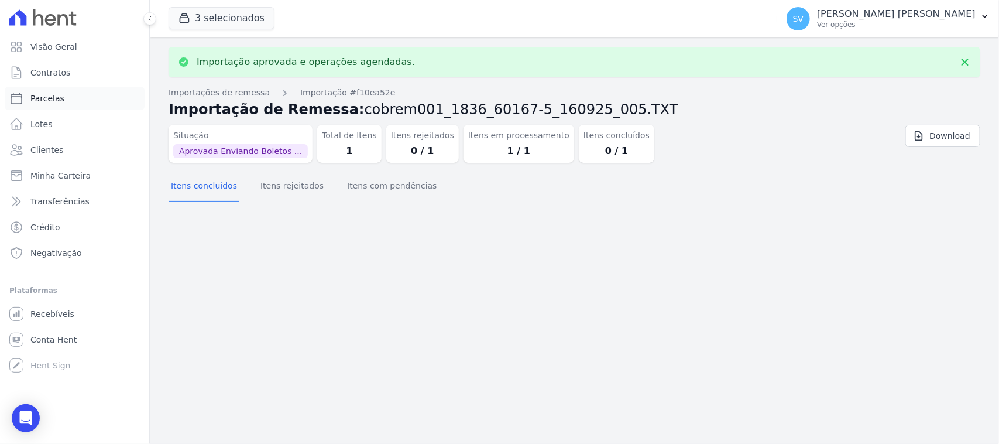
click at [57, 98] on span "Parcelas" at bounding box center [47, 98] width 34 height 12
select select
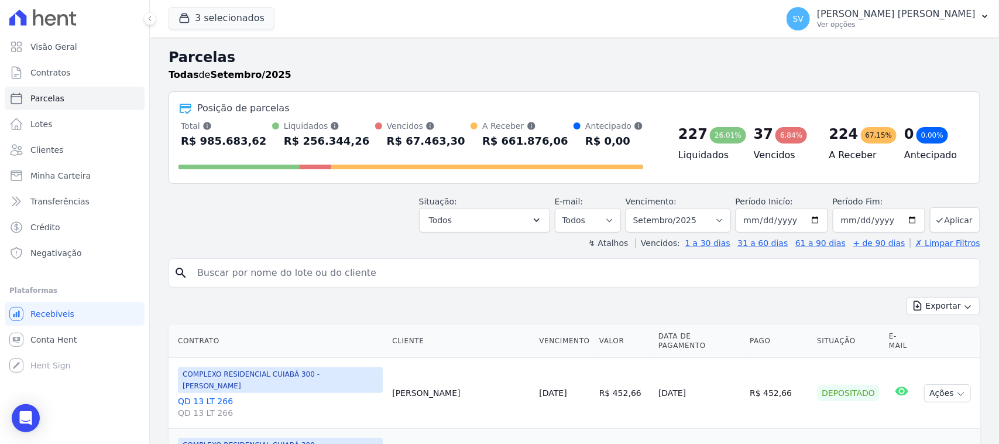
click at [334, 270] on input "search" at bounding box center [582, 272] width 785 height 23
paste input "Geyze Nepomuceno Duarte"
type input "GEYZE NEPOMUCENO DUARTE"
select select
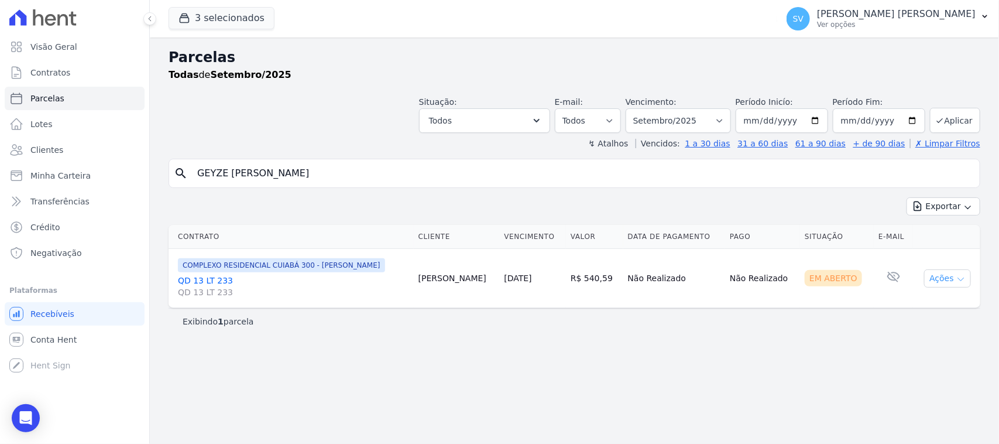
click at [943, 274] on button "Ações" at bounding box center [947, 278] width 47 height 18
click at [917, 306] on link "Ver boleto" at bounding box center [943, 305] width 112 height 22
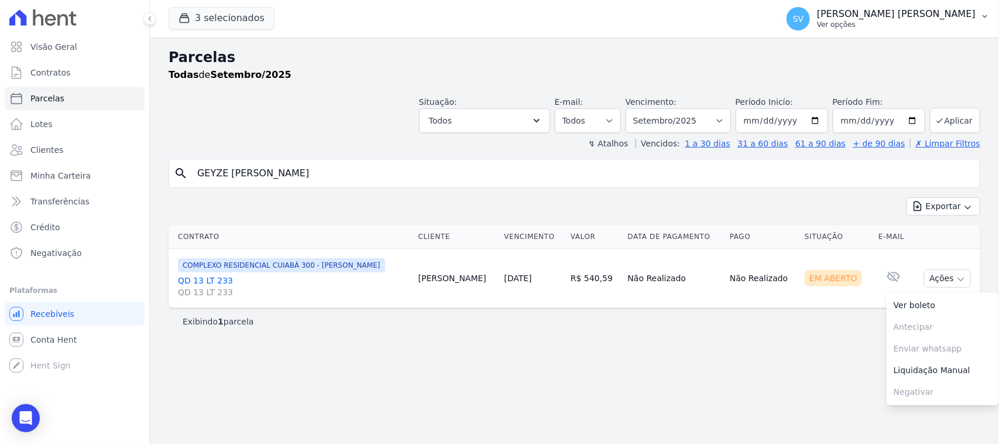
click at [858, 31] on button "SV SHIRLEY VANESSA SOUSA ALVES Ver opções" at bounding box center [888, 18] width 222 height 33
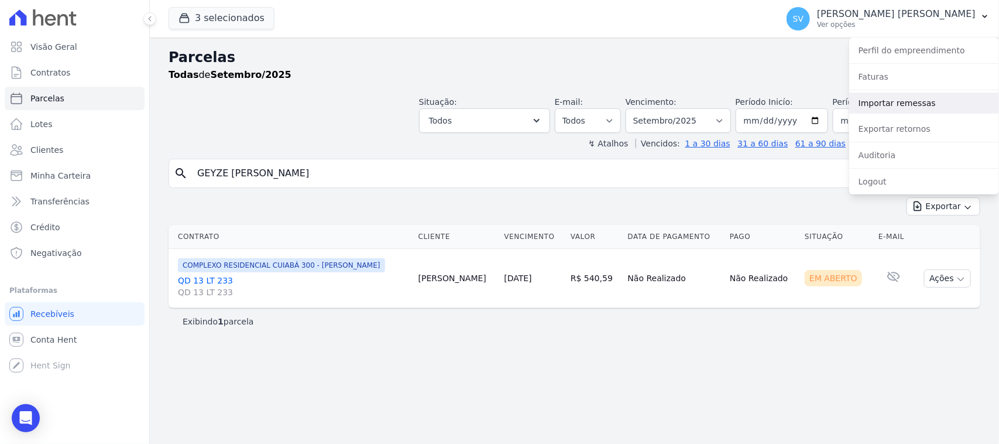
click at [908, 103] on link "Importar remessas" at bounding box center [924, 102] width 150 height 21
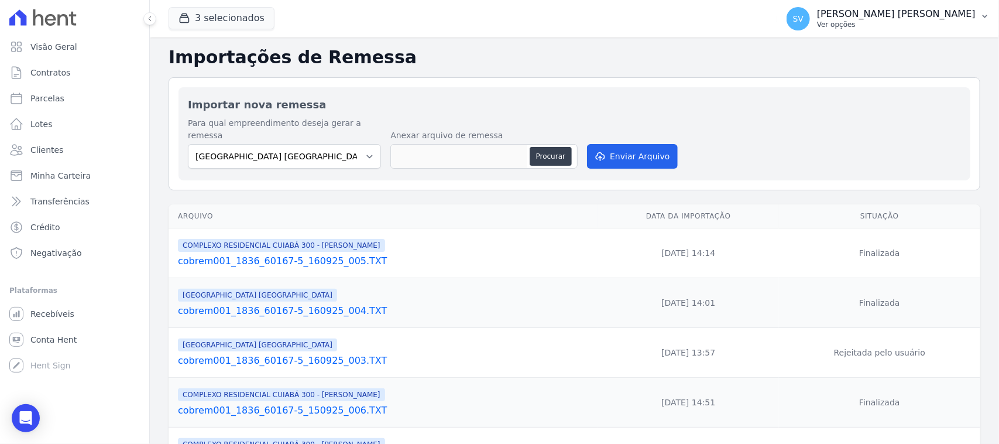
click at [852, 11] on p "[PERSON_NAME] [PERSON_NAME]" at bounding box center [896, 14] width 159 height 12
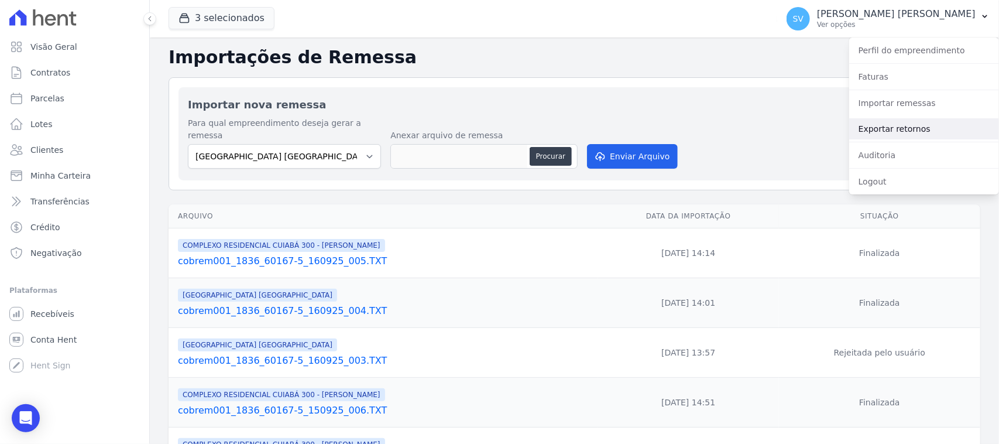
click at [908, 135] on link "Exportar retornos" at bounding box center [924, 128] width 150 height 21
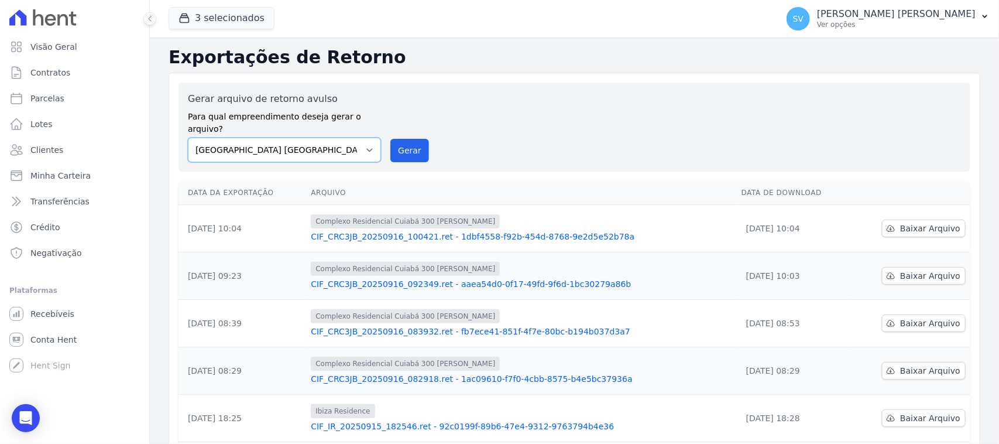
drag, startPoint x: 338, startPoint y: 124, endPoint x: 334, endPoint y: 147, distance: 23.2
click at [334, 138] on select "BAHAMAS EAST VILLAGE COMPLEXO RESIDENCIAL CUIABÁ 300 - JOÃO DE BARRO IBIZA RESI…" at bounding box center [284, 150] width 193 height 25
select select "a999329b-d322-46c5-b2df-9163b092fb9b"
click at [188, 138] on select "BAHAMAS EAST VILLAGE COMPLEXO RESIDENCIAL CUIABÁ 300 - JOÃO DE BARRO IBIZA RESI…" at bounding box center [284, 150] width 193 height 25
drag, startPoint x: 416, startPoint y: 128, endPoint x: 545, endPoint y: 110, distance: 130.0
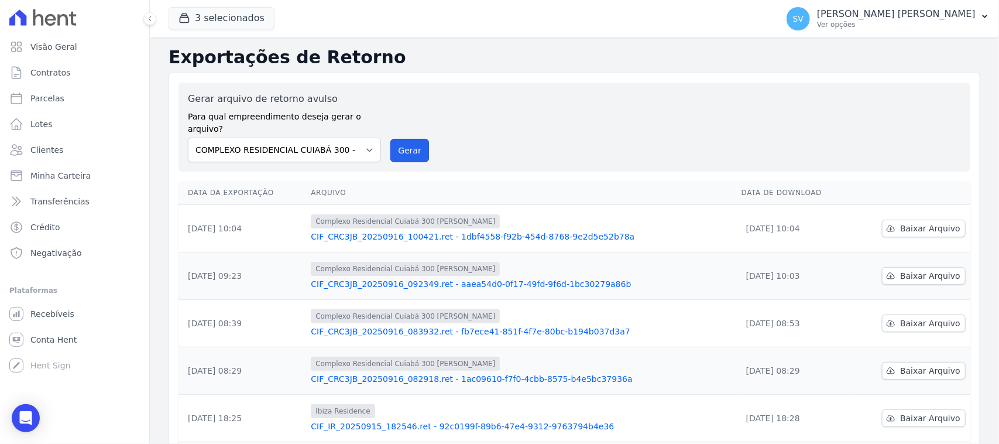
click at [416, 139] on button "Gerar" at bounding box center [409, 150] width 39 height 23
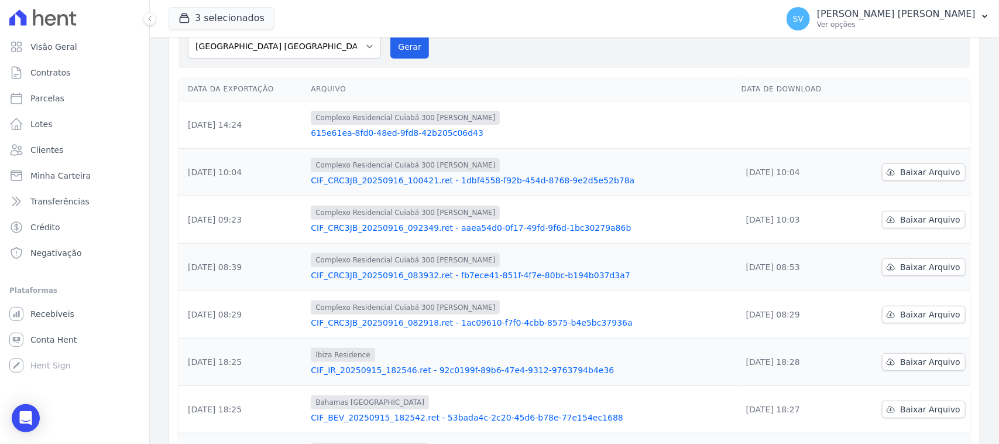
scroll to position [146, 0]
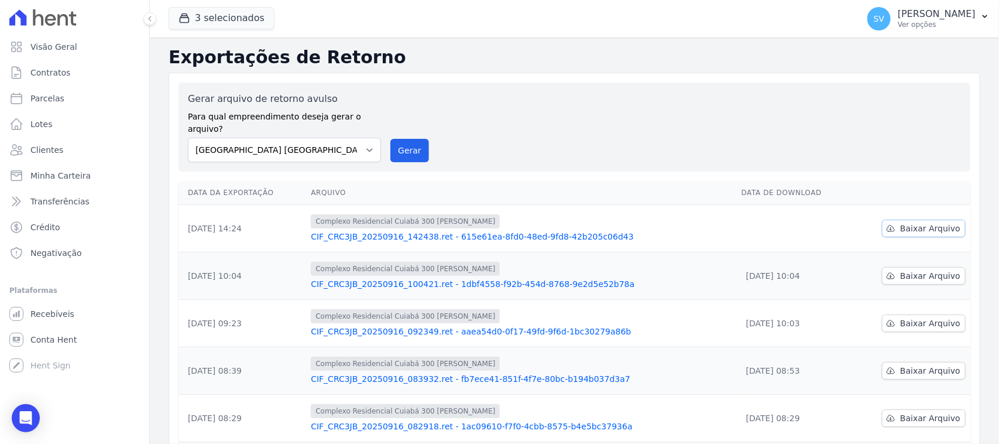
click at [893, 221] on link "Baixar Arquivo" at bounding box center [924, 229] width 84 height 18
click at [705, 101] on div "Gerar arquivo de retorno avulso Para qual empreendimento deseja gerar o arquivo…" at bounding box center [574, 127] width 773 height 70
click at [358, 124] on div "Gerar arquivo de retorno avulso Para qual empreendimento deseja gerar o arquivo…" at bounding box center [284, 127] width 193 height 70
drag, startPoint x: 362, startPoint y: 136, endPoint x: 364, endPoint y: 148, distance: 11.9
click at [362, 138] on select "[GEOGRAPHIC_DATA] COMPLEXO RESIDENCIAL [GEOGRAPHIC_DATA] 300 - [GEOGRAPHIC_DATA…" at bounding box center [284, 150] width 193 height 25
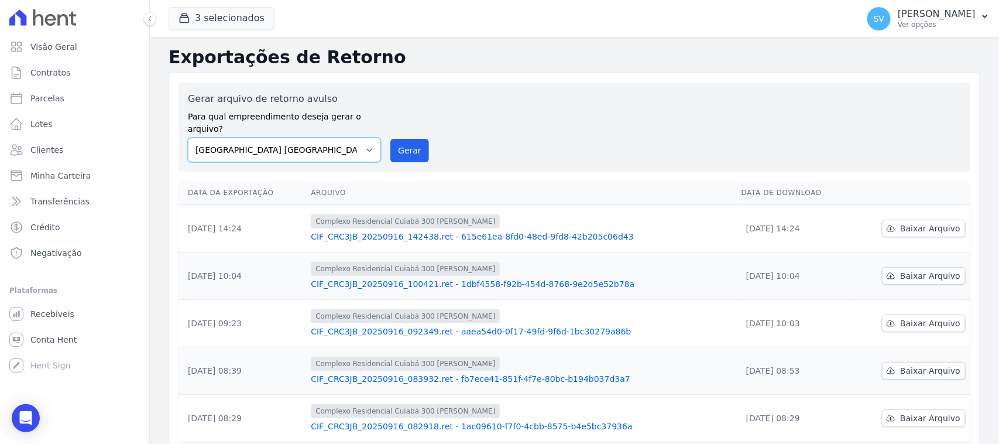
select select "a999329b-d322-46c5-b2df-9163b092fb9b"
click at [188, 138] on select "[GEOGRAPHIC_DATA] COMPLEXO RESIDENCIAL [GEOGRAPHIC_DATA] 300 - [GEOGRAPHIC_DATA…" at bounding box center [284, 150] width 193 height 25
click at [407, 145] on button "Gerar" at bounding box center [409, 150] width 39 height 23
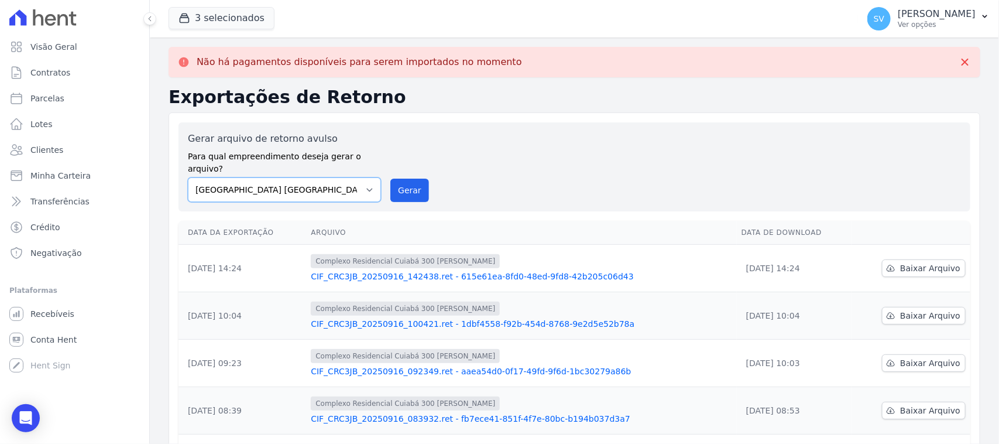
drag, startPoint x: 347, startPoint y: 171, endPoint x: 344, endPoint y: 186, distance: 14.9
click at [348, 177] on select "[GEOGRAPHIC_DATA] COMPLEXO RESIDENCIAL [GEOGRAPHIC_DATA] 300 - [GEOGRAPHIC_DATA…" at bounding box center [284, 189] width 193 height 25
select select "73a372cd-5640-41c8-aaea-11bd74619c10"
click at [188, 177] on select "[GEOGRAPHIC_DATA] COMPLEXO RESIDENCIAL [GEOGRAPHIC_DATA] 300 - [GEOGRAPHIC_DATA…" at bounding box center [284, 189] width 193 height 25
click at [408, 179] on button "Gerar" at bounding box center [409, 190] width 39 height 23
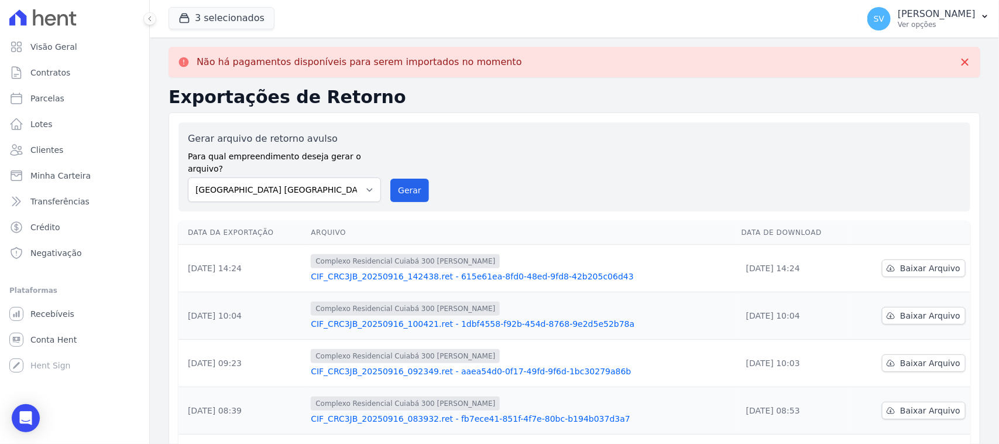
drag, startPoint x: 498, startPoint y: 129, endPoint x: 345, endPoint y: 60, distance: 167.1
click at [498, 130] on div "Gerar arquivo de retorno avulso Para qual empreendimento deseja gerar o arquivo…" at bounding box center [575, 166] width 792 height 89
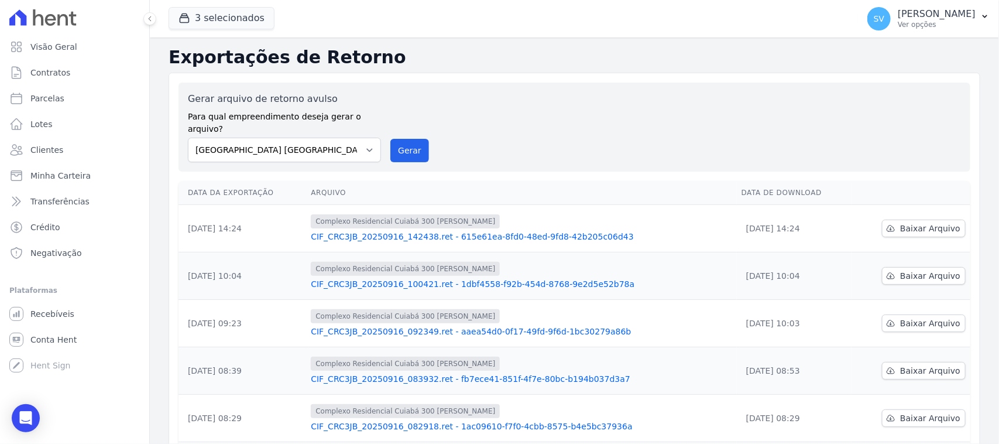
click at [522, 138] on div "Gerar arquivo de retorno avulso Para qual empreendimento deseja gerar o arquivo…" at bounding box center [574, 127] width 773 height 70
click at [341, 138] on select "[GEOGRAPHIC_DATA] COMPLEXO RESIDENCIAL [GEOGRAPHIC_DATA] 300 - [GEOGRAPHIC_DATA…" at bounding box center [284, 150] width 193 height 25
select select "a999329b-d322-46c5-b2df-9163b092fb9b"
click at [188, 138] on select "[GEOGRAPHIC_DATA] COMPLEXO RESIDENCIAL [GEOGRAPHIC_DATA] 300 - [GEOGRAPHIC_DATA…" at bounding box center [284, 150] width 193 height 25
click at [387, 150] on div "Gerar arquivo de retorno avulso Para qual empreendimento deseja gerar o arquivo…" at bounding box center [574, 127] width 773 height 70
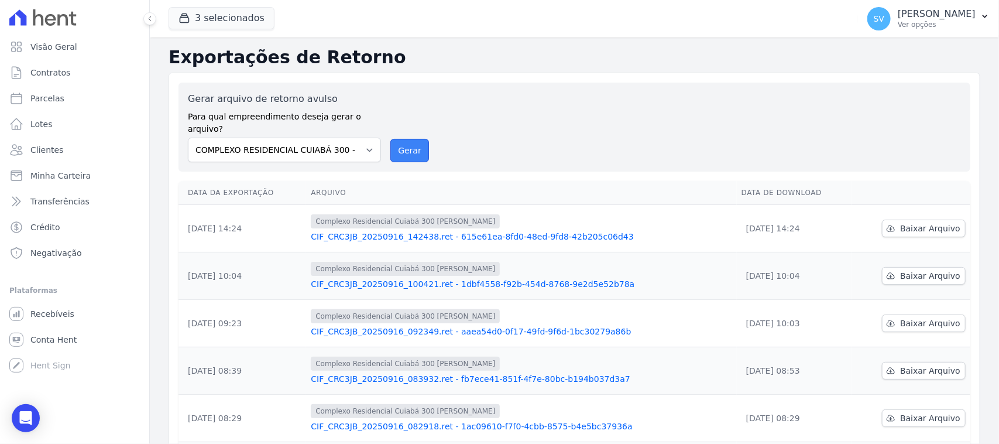
drag, startPoint x: 397, startPoint y: 141, endPoint x: 534, endPoint y: 101, distance: 142.6
click at [397, 142] on button "Gerar" at bounding box center [409, 150] width 39 height 23
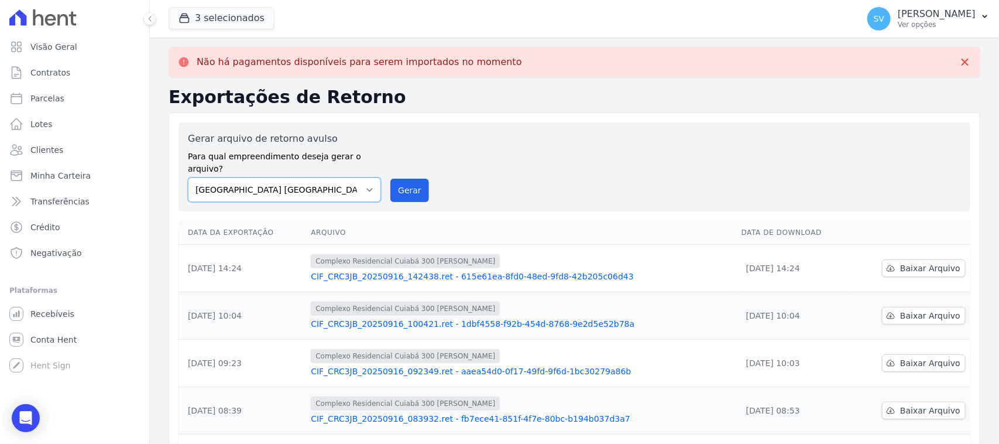
drag, startPoint x: 342, startPoint y: 172, endPoint x: 342, endPoint y: 185, distance: 13.5
click at [342, 177] on select "BAHAMAS EAST VILLAGE COMPLEXO RESIDENCIAL CUIABÁ 300 - JOÃO DE BARRO IBIZA RESI…" at bounding box center [284, 189] width 193 height 25
select select "a999329b-d322-46c5-b2df-9163b092fb9b"
click at [188, 177] on select "BAHAMAS EAST VILLAGE COMPLEXO RESIDENCIAL CUIABÁ 300 - JOÃO DE BARRO IBIZA RESI…" at bounding box center [284, 189] width 193 height 25
click at [408, 179] on button "Gerar" at bounding box center [409, 190] width 39 height 23
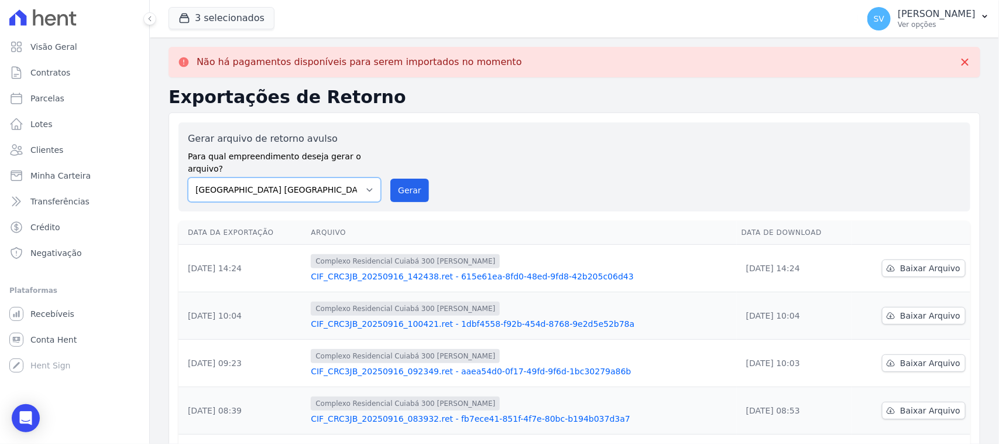
click at [314, 177] on select "BAHAMAS EAST VILLAGE COMPLEXO RESIDENCIAL CUIABÁ 300 - JOÃO DE BARRO IBIZA RESI…" at bounding box center [284, 189] width 193 height 25
select select "73a372cd-5640-41c8-aaea-11bd74619c10"
click at [188, 177] on select "BAHAMAS EAST VILLAGE COMPLEXO RESIDENCIAL CUIABÁ 300 - JOÃO DE BARRO IBIZA RESI…" at bounding box center [284, 189] width 193 height 25
click at [426, 176] on div "Gerar arquivo de retorno avulso Para qual empreendimento deseja gerar o arquivo…" at bounding box center [574, 167] width 773 height 70
drag, startPoint x: 412, startPoint y: 177, endPoint x: 544, endPoint y: 116, distance: 146.2
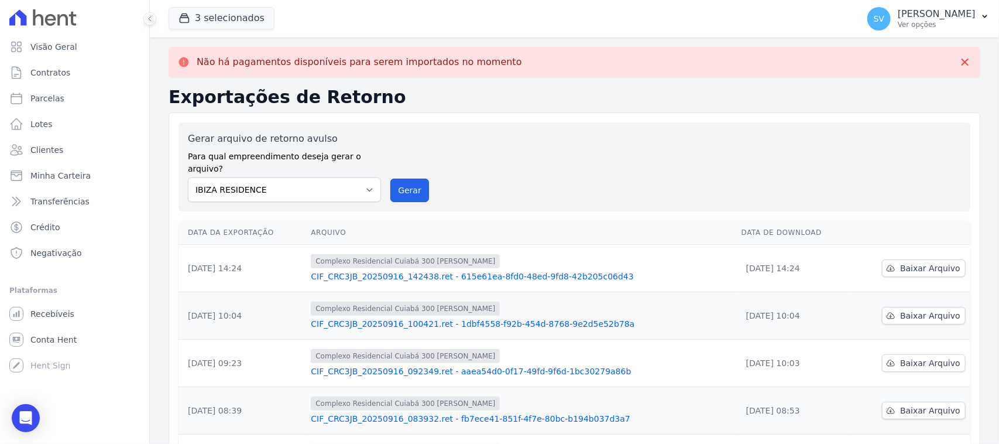
click at [412, 179] on button "Gerar" at bounding box center [409, 190] width 39 height 23
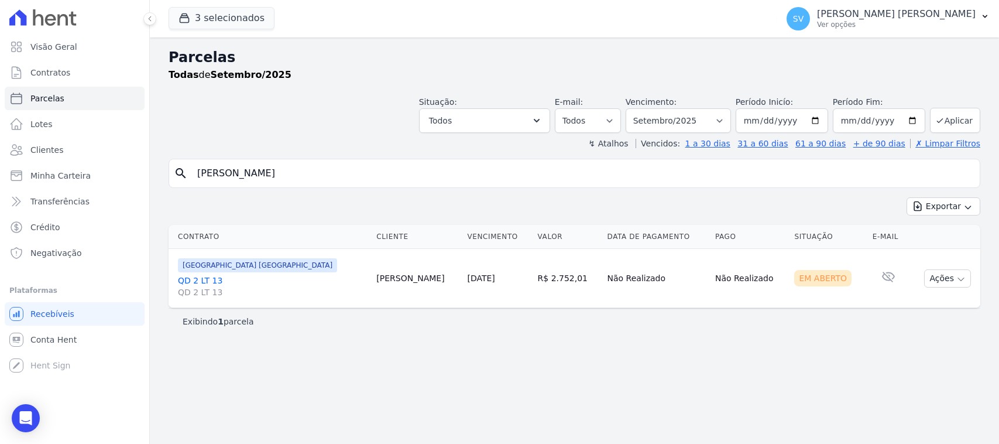
select select
